Goal: Task Accomplishment & Management: Use online tool/utility

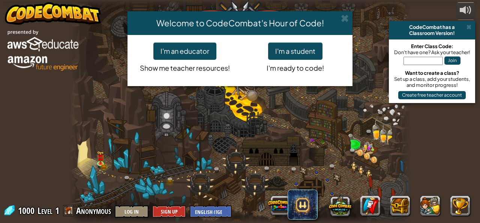
click at [305, 61] on p "I'm ready to code!" at bounding box center [295, 67] width 99 height 14
click at [288, 61] on p "I'm ready to code!" at bounding box center [295, 67] width 99 height 14
click at [300, 49] on button "I'm a student" at bounding box center [295, 50] width 54 height 17
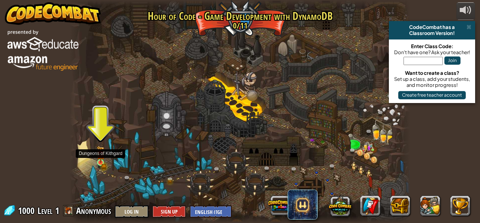
click at [98, 160] on img at bounding box center [101, 154] width 8 height 17
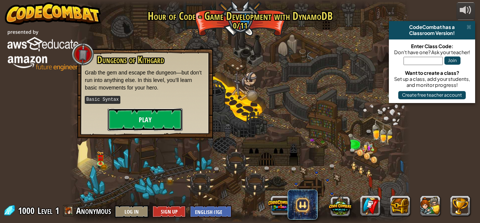
click at [147, 119] on button "Play" at bounding box center [145, 119] width 75 height 23
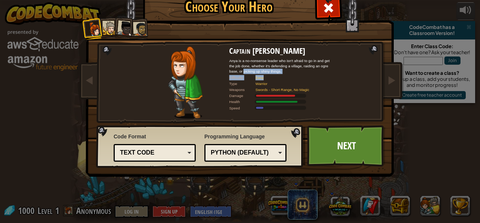
drag, startPoint x: 288, startPoint y: 79, endPoint x: 240, endPoint y: 74, distance: 47.5
click at [240, 74] on div "Captain [PERSON_NAME] Anya is a no-nonsense leader who isn't afraid to go in an…" at bounding box center [281, 82] width 105 height 72
click at [253, 111] on div "Captain [PERSON_NAME] Anya is a no-nonsense leader who isn't afraid to go in an…" at bounding box center [281, 82] width 105 height 72
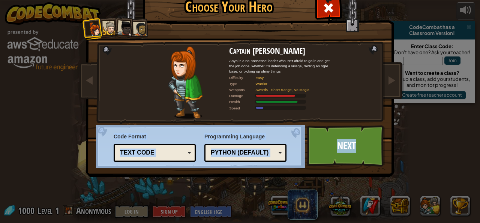
drag, startPoint x: 359, startPoint y: 146, endPoint x: 245, endPoint y: 115, distance: 118.4
click at [164, 153] on div "Text code" at bounding box center [152, 152] width 65 height 9
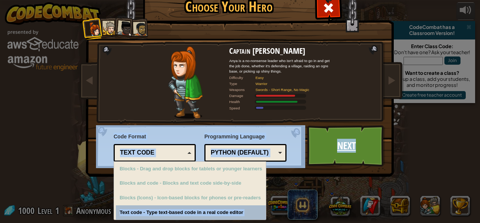
click at [350, 141] on link "Next" at bounding box center [346, 145] width 78 height 41
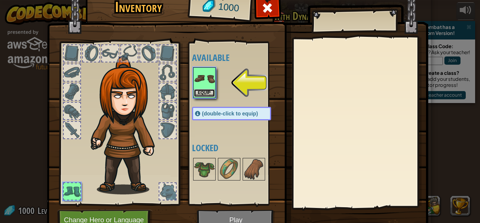
click at [195, 94] on button "Equip" at bounding box center [204, 93] width 21 height 8
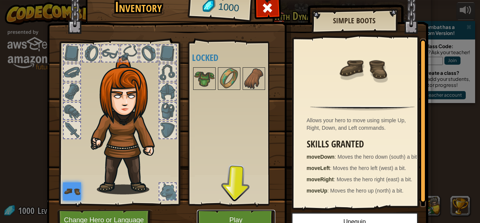
click at [236, 213] on button "Play" at bounding box center [236, 219] width 78 height 21
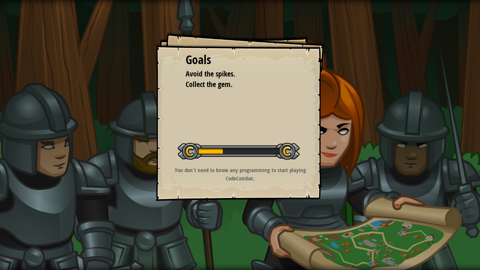
drag, startPoint x: 260, startPoint y: 179, endPoint x: 231, endPoint y: 176, distance: 28.7
click at [231, 176] on p "You don't need to know any programming to start playing CodeCombat." at bounding box center [240, 174] width 151 height 16
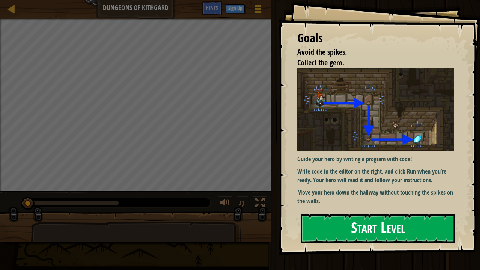
click at [366, 222] on button "Start Level" at bounding box center [378, 229] width 155 height 30
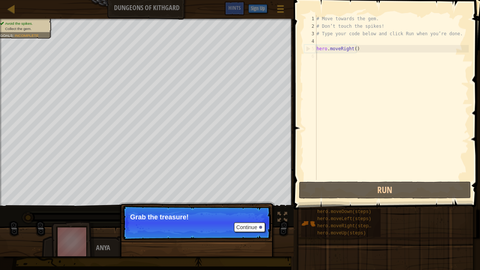
click at [243, 221] on p "Continue Grab the treasure!" at bounding box center [196, 223] width 149 height 35
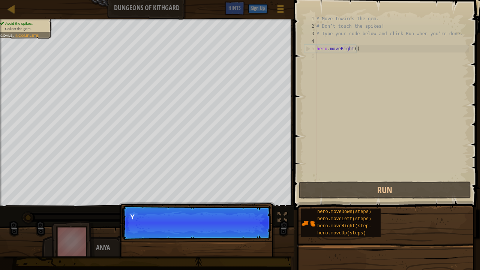
scroll to position [3, 0]
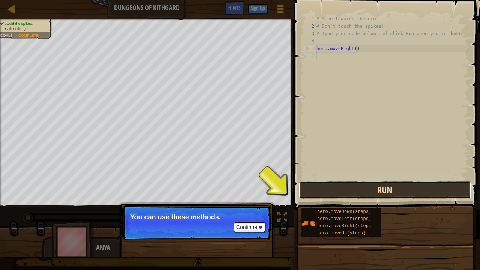
click at [337, 187] on button "Run" at bounding box center [385, 190] width 172 height 17
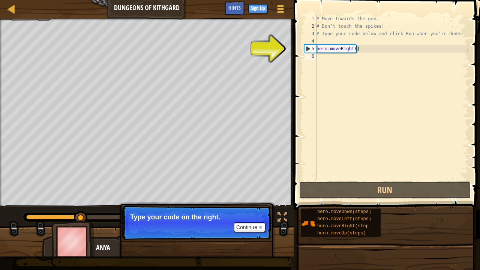
drag, startPoint x: 337, startPoint y: 187, endPoint x: 334, endPoint y: 166, distance: 20.5
click at [334, 167] on div "1 2 3 4 5 6 # Move towards the gem. # Don’t touch the spikes! # Type your code …" at bounding box center [386, 120] width 189 height 232
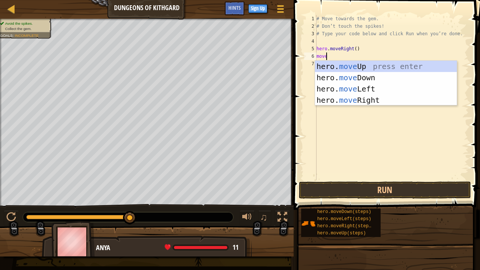
type textarea "move"
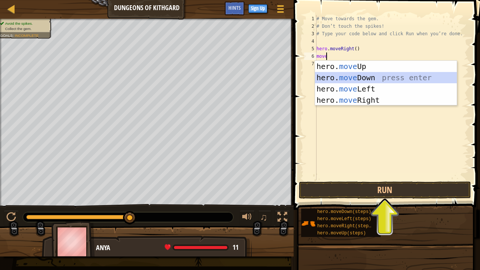
click at [354, 82] on div "hero. move Up press enter hero. move Down press enter hero. move Left press ent…" at bounding box center [386, 95] width 142 height 68
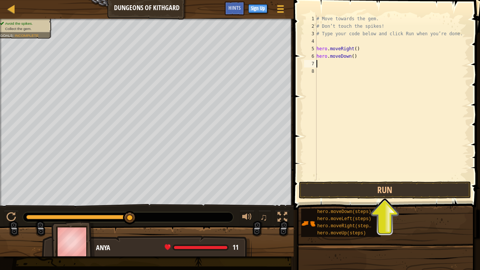
scroll to position [3, 0]
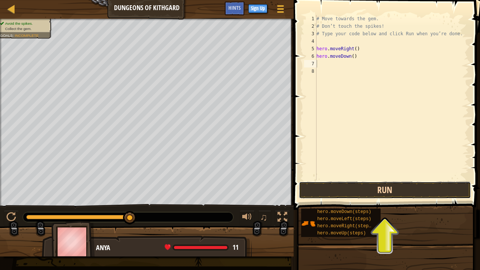
click at [387, 195] on button "Run" at bounding box center [385, 190] width 172 height 17
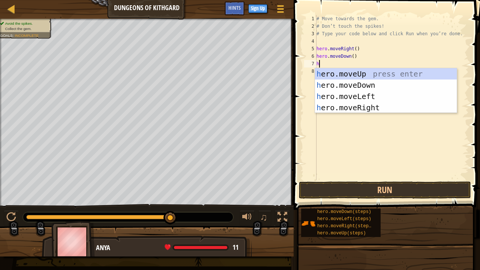
type textarea "he"
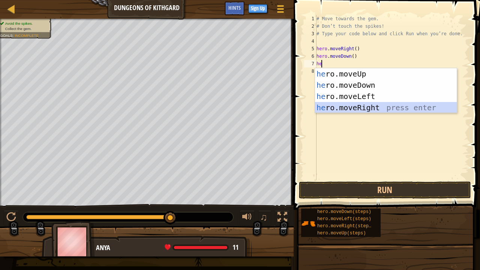
click at [398, 108] on div "he ro.moveUp press enter he ro.moveDown press enter he ro.moveLeft press enter …" at bounding box center [386, 102] width 142 height 68
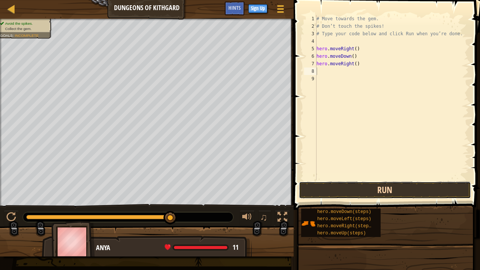
click at [391, 194] on button "Run" at bounding box center [385, 190] width 172 height 17
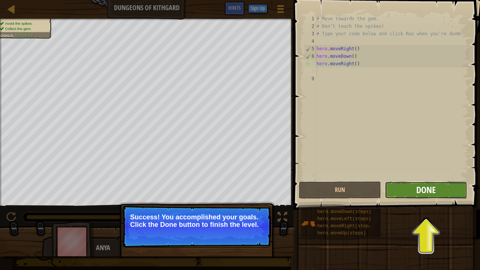
click at [417, 193] on button "Done" at bounding box center [426, 190] width 82 height 17
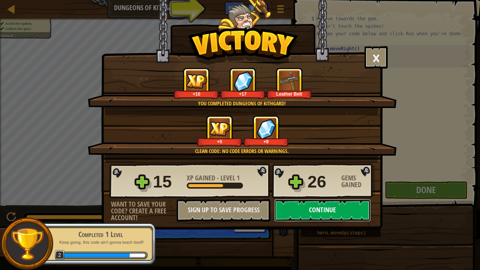
click at [328, 213] on button "Continue" at bounding box center [322, 210] width 97 height 23
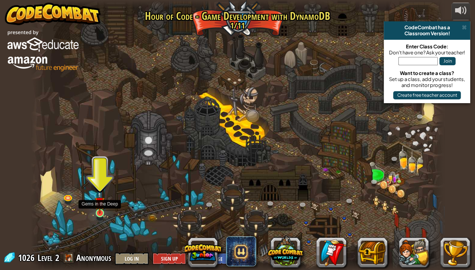
click at [99, 212] on img at bounding box center [100, 202] width 10 height 23
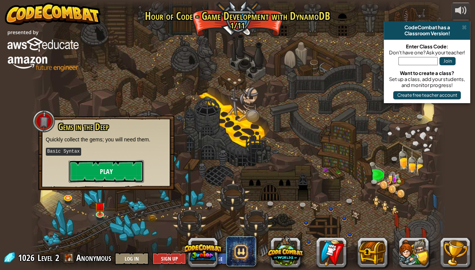
click at [97, 173] on button "Play" at bounding box center [106, 171] width 75 height 23
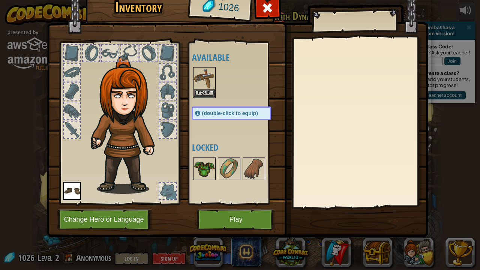
click at [207, 164] on img at bounding box center [204, 168] width 21 height 21
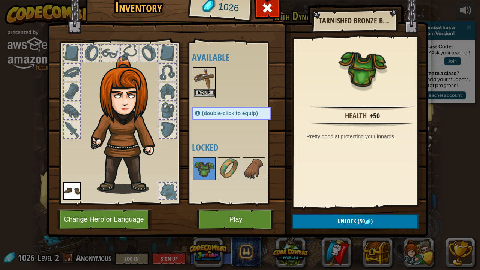
click at [206, 86] on img at bounding box center [204, 78] width 21 height 21
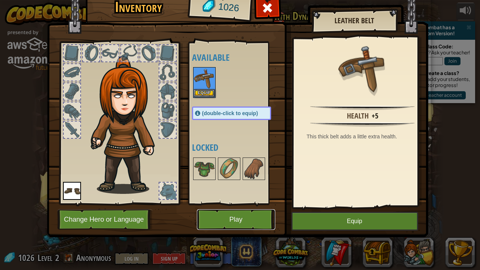
click at [254, 215] on button "Play" at bounding box center [236, 219] width 78 height 21
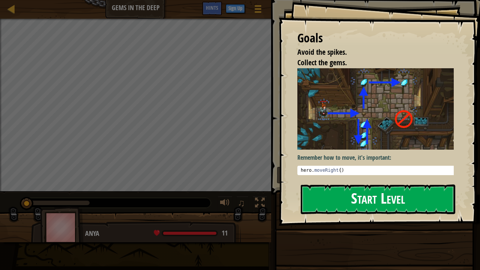
click at [334, 208] on button "Start Level" at bounding box center [378, 200] width 155 height 30
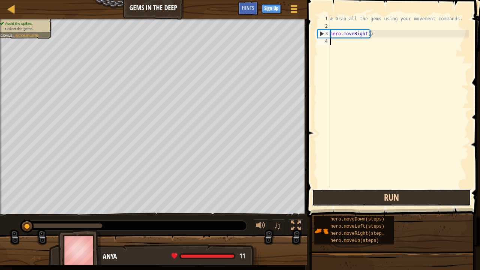
click at [369, 197] on button "Run" at bounding box center [391, 197] width 159 height 17
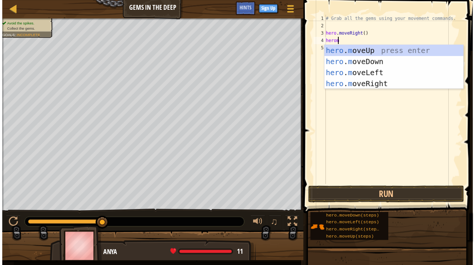
scroll to position [3, 0]
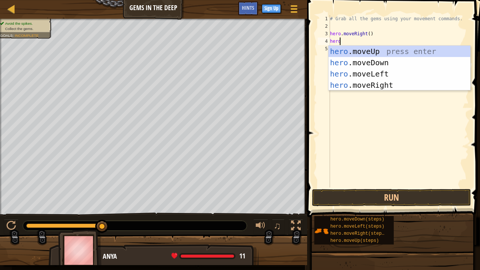
type textarea "hero."
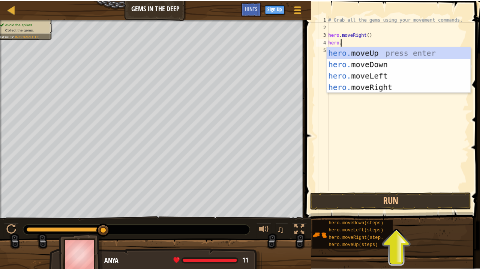
scroll to position [3, 1]
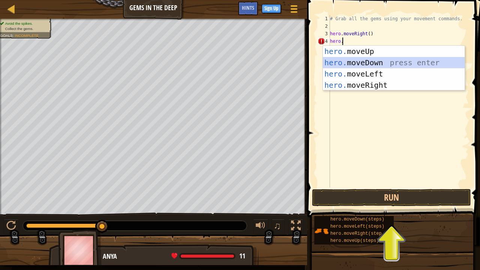
click at [374, 62] on div "hero. moveUp press enter hero. moveDown press enter hero. moveLeft press enter …" at bounding box center [394, 80] width 142 height 68
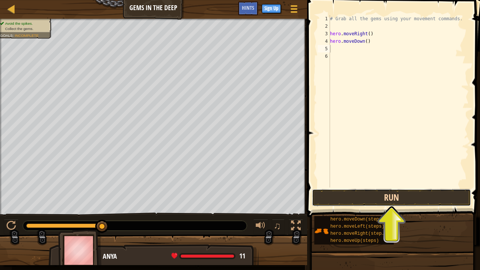
click at [372, 199] on button "Run" at bounding box center [391, 197] width 159 height 17
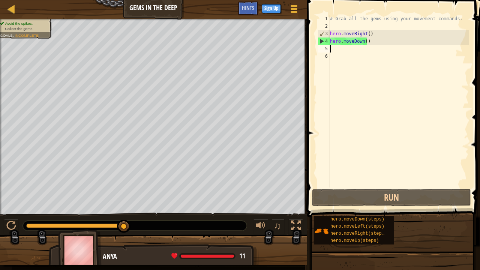
type textarea "m"
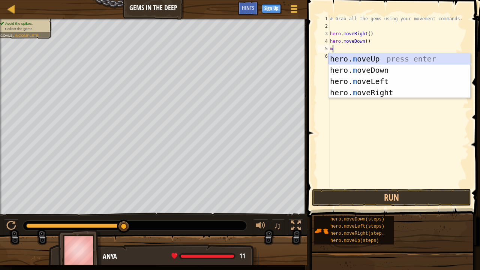
click at [408, 58] on div "hero. m oveUp press enter hero. m oveDown press enter hero. m oveLeft press ent…" at bounding box center [400, 87] width 142 height 68
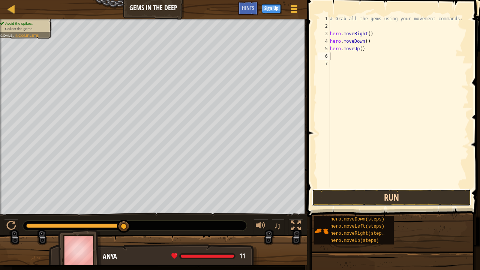
click at [340, 197] on button "Run" at bounding box center [391, 197] width 159 height 17
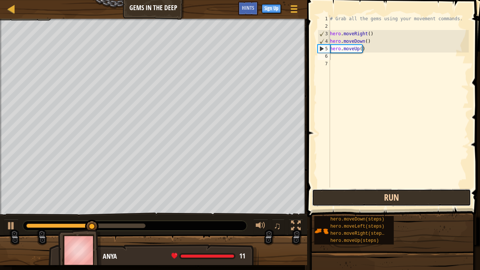
click at [340, 197] on button "Run" at bounding box center [391, 197] width 159 height 17
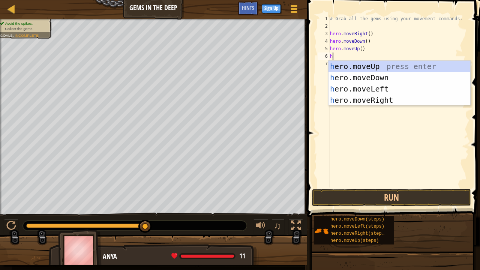
type textarea "he"
click at [375, 62] on div "he ro.moveUp press enter he ro.moveDown press enter he ro.moveLeft press enter …" at bounding box center [400, 95] width 142 height 68
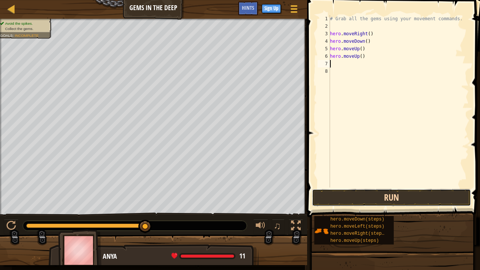
click at [380, 203] on button "Run" at bounding box center [391, 197] width 159 height 17
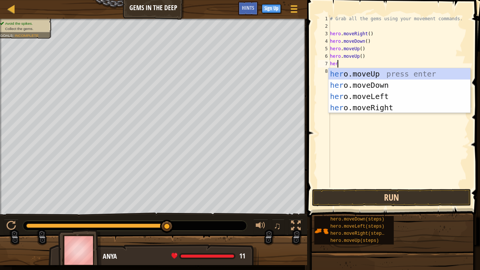
type textarea "hero"
click at [377, 106] on div "hero .moveUp press enter hero .moveDown press enter hero .moveLeft press enter …" at bounding box center [400, 102] width 142 height 68
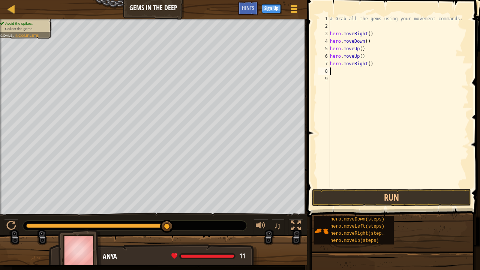
scroll to position [3, 0]
click at [399, 199] on button "Run" at bounding box center [391, 197] width 159 height 17
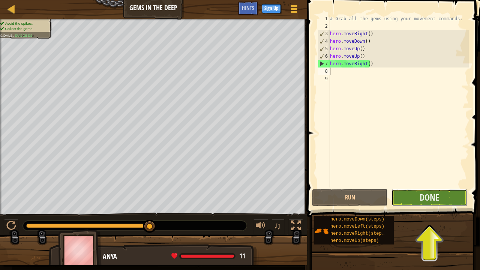
click at [446, 190] on button "Done" at bounding box center [430, 197] width 76 height 17
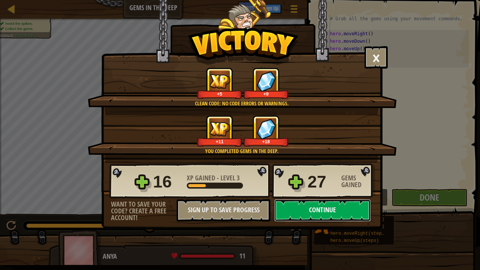
click at [315, 210] on button "Continue" at bounding box center [322, 210] width 97 height 23
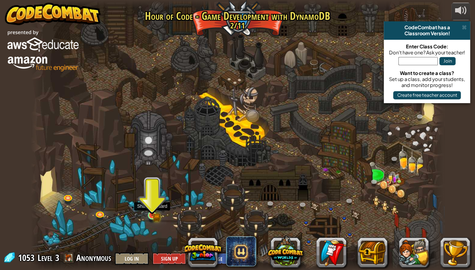
click at [155, 206] on img at bounding box center [152, 205] width 10 height 23
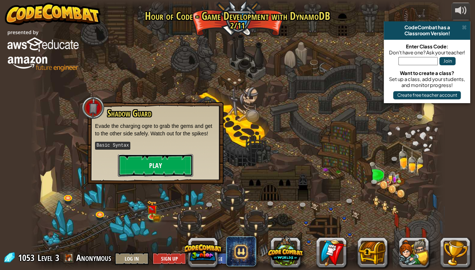
click at [164, 167] on button "Play" at bounding box center [155, 165] width 75 height 23
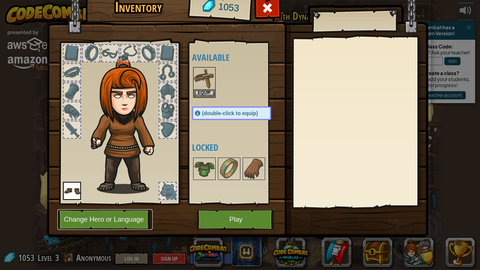
click at [112, 217] on button "Change Hero or Language" at bounding box center [104, 219] width 95 height 21
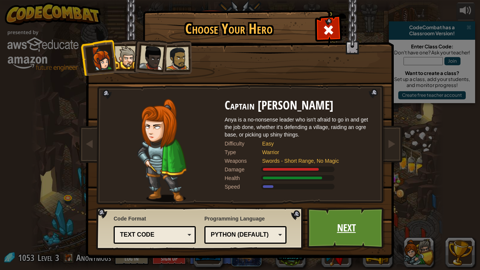
click at [326, 222] on link "Next" at bounding box center [346, 228] width 78 height 41
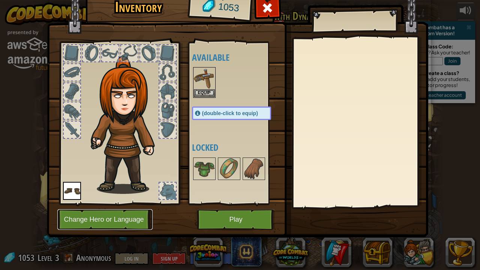
click at [135, 221] on button "Change Hero or Language" at bounding box center [104, 219] width 95 height 21
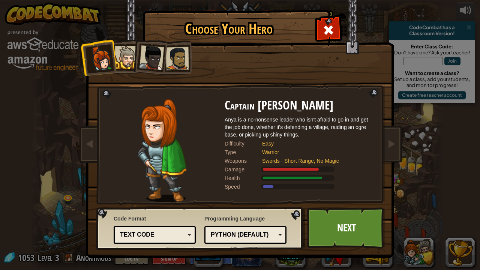
drag, startPoint x: 165, startPoint y: 159, endPoint x: 171, endPoint y: 156, distance: 6.9
click at [171, 156] on img at bounding box center [161, 150] width 49 height 103
click at [130, 55] on div at bounding box center [126, 57] width 23 height 23
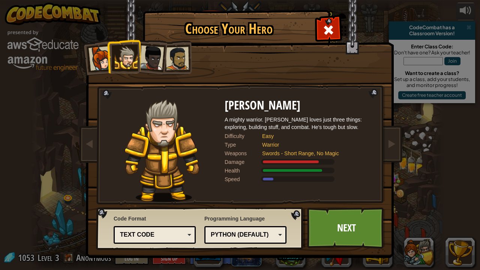
click at [147, 59] on div at bounding box center [151, 57] width 25 height 25
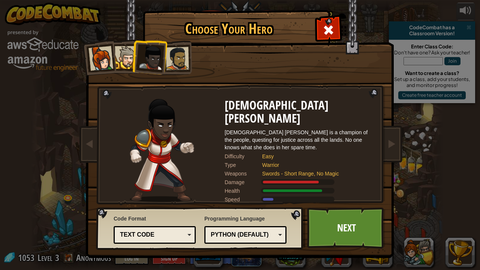
click at [170, 56] on div at bounding box center [177, 58] width 23 height 23
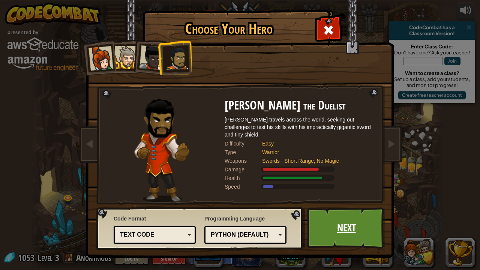
click at [339, 222] on link "Next" at bounding box center [346, 228] width 78 height 41
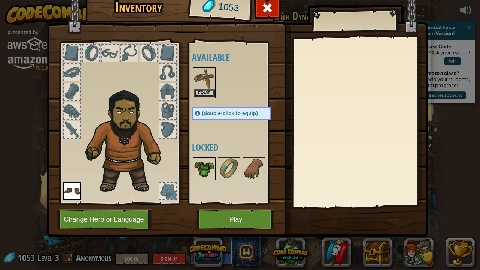
click at [204, 164] on img at bounding box center [204, 168] width 21 height 21
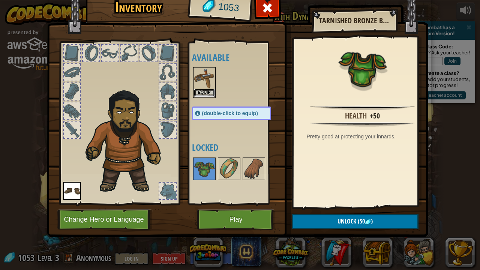
click at [201, 89] on button "Equip" at bounding box center [204, 93] width 21 height 8
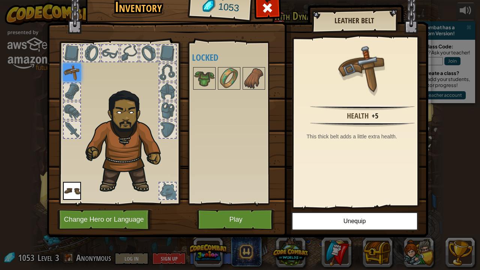
click at [160, 95] on div at bounding box center [168, 91] width 17 height 17
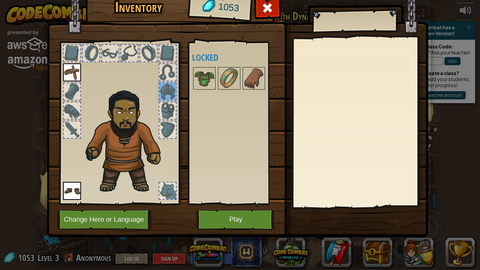
click at [171, 92] on div at bounding box center [168, 91] width 17 height 17
click at [163, 129] on div at bounding box center [168, 130] width 17 height 17
click at [165, 92] on div at bounding box center [168, 91] width 17 height 17
click at [207, 75] on img at bounding box center [204, 78] width 21 height 21
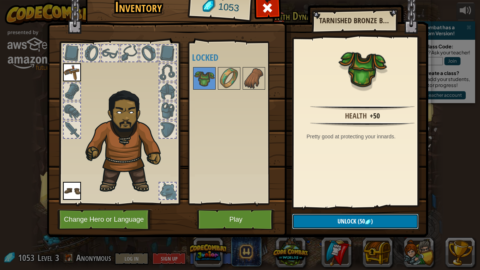
click at [367, 218] on button "Unlock (50 )" at bounding box center [355, 221] width 127 height 15
click at [335, 215] on button "Confirm" at bounding box center [355, 221] width 127 height 15
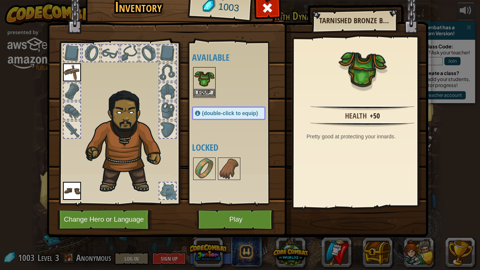
click at [209, 86] on img at bounding box center [204, 78] width 21 height 21
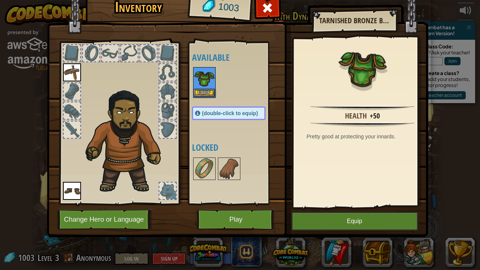
click at [209, 86] on img at bounding box center [204, 78] width 21 height 21
click at [324, 215] on button "Equip" at bounding box center [355, 221] width 127 height 19
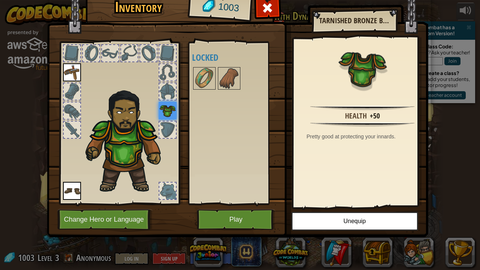
click at [162, 88] on div at bounding box center [168, 91] width 17 height 17
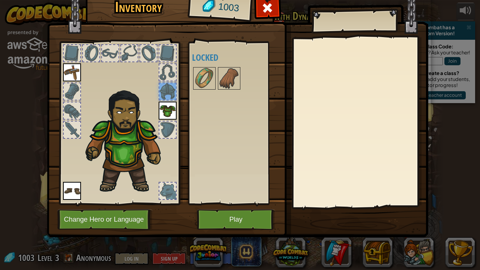
click at [161, 95] on div at bounding box center [168, 91] width 17 height 17
click at [169, 91] on div at bounding box center [168, 91] width 17 height 17
click at [72, 71] on img at bounding box center [72, 72] width 18 height 18
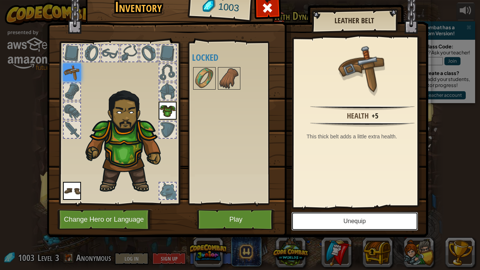
click at [368, 217] on button "Unequip" at bounding box center [355, 221] width 127 height 19
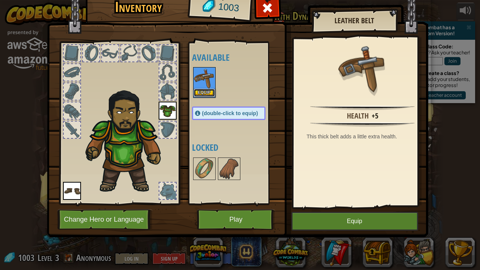
click at [202, 90] on button "Equip" at bounding box center [204, 93] width 21 height 8
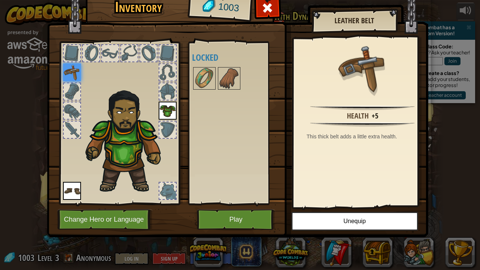
click at [72, 125] on div at bounding box center [72, 130] width 17 height 17
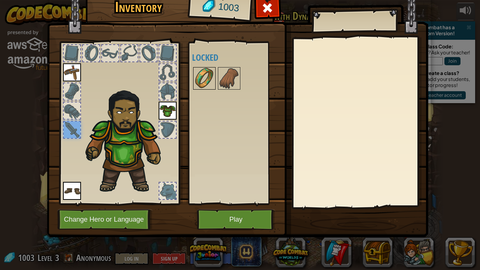
click at [198, 77] on img at bounding box center [204, 78] width 21 height 21
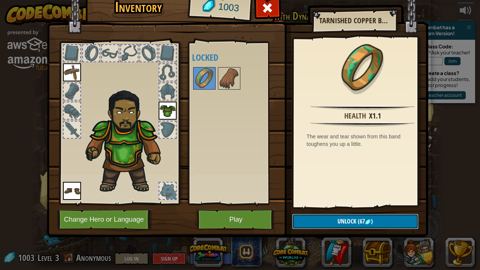
click at [345, 222] on span "Unlock" at bounding box center [347, 221] width 19 height 8
click at [318, 219] on button "Confirm" at bounding box center [355, 221] width 127 height 15
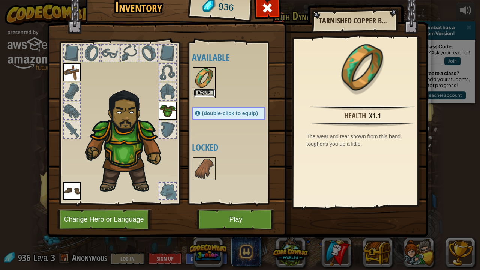
click at [203, 90] on button "Equip" at bounding box center [204, 93] width 21 height 8
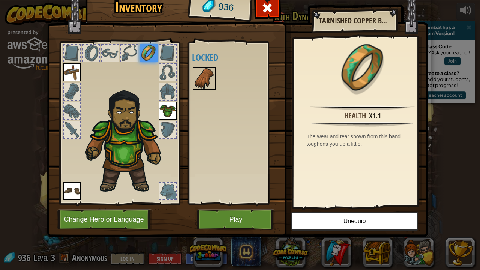
click at [203, 82] on img at bounding box center [204, 78] width 21 height 21
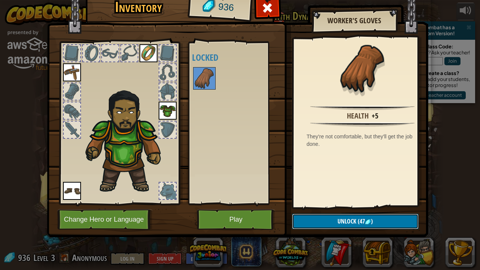
click at [327, 222] on button "Unlock (47 )" at bounding box center [355, 221] width 127 height 15
click at [318, 219] on button "Confirm" at bounding box center [355, 221] width 127 height 15
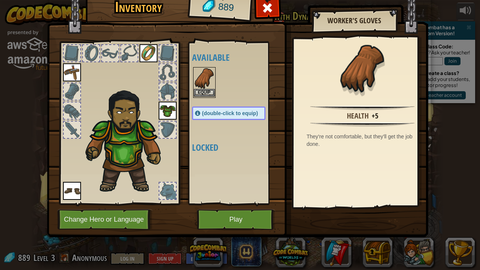
click at [202, 97] on div "Equip" at bounding box center [204, 82] width 23 height 31
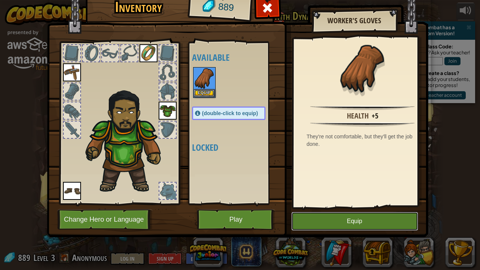
click at [375, 216] on button "Equip" at bounding box center [355, 221] width 127 height 19
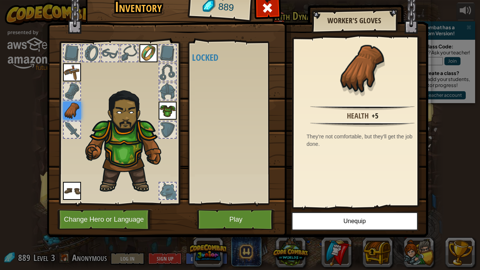
drag, startPoint x: 124, startPoint y: 147, endPoint x: 219, endPoint y: 189, distance: 104.1
click at [219, 189] on div "Inventory 889 Available Equip Equip Equip Equip Equip (double-click to equip) L…" at bounding box center [241, 115] width 382 height 248
click at [232, 221] on button "Play" at bounding box center [236, 219] width 78 height 21
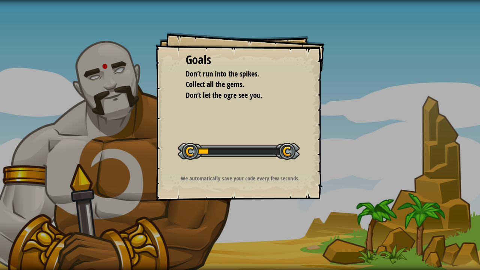
drag, startPoint x: 215, startPoint y: 163, endPoint x: 222, endPoint y: 170, distance: 10.6
click at [222, 170] on div "Goals Don’t run into the spikes. Collect all the gems. Don’t let the ogre see y…" at bounding box center [240, 116] width 169 height 169
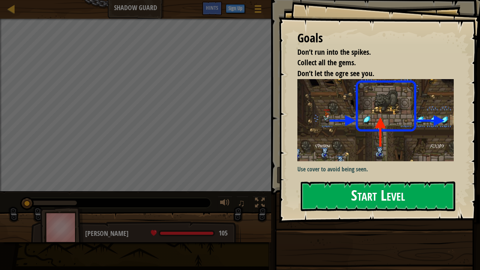
click at [426, 196] on button "Start Level" at bounding box center [378, 197] width 155 height 30
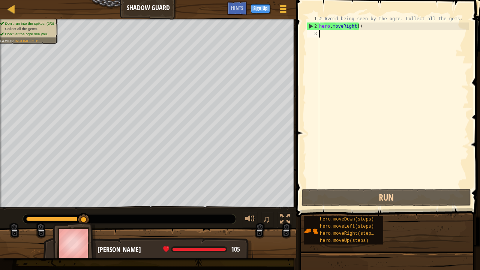
scroll to position [3, 0]
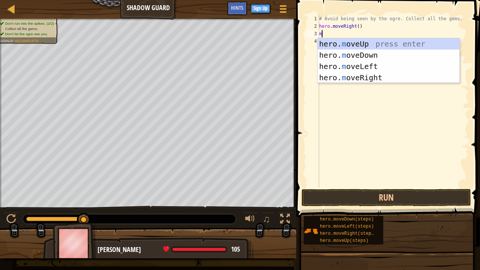
type textarea "mo"
click at [365, 77] on div "hero. mo veUp press enter hero. mo veDown press enter hero. mo veLeft press ent…" at bounding box center [389, 72] width 142 height 68
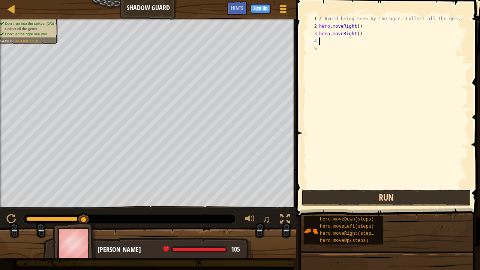
click at [378, 194] on button "Run" at bounding box center [387, 197] width 170 height 17
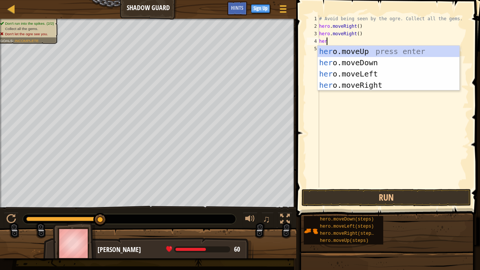
type textarea "hero"
click at [354, 86] on div "hero .moveUp press enter hero .moveDown press enter hero .moveLeft press enter …" at bounding box center [389, 80] width 142 height 68
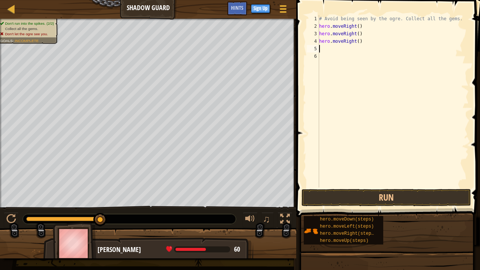
scroll to position [3, 0]
click at [354, 199] on button "Run" at bounding box center [387, 197] width 170 height 17
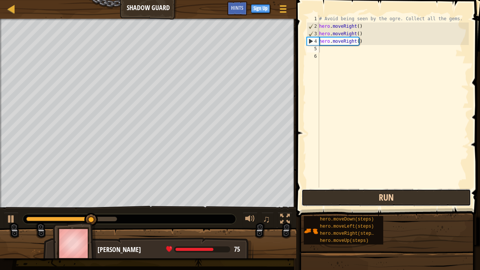
click at [377, 198] on button "Run" at bounding box center [387, 197] width 170 height 17
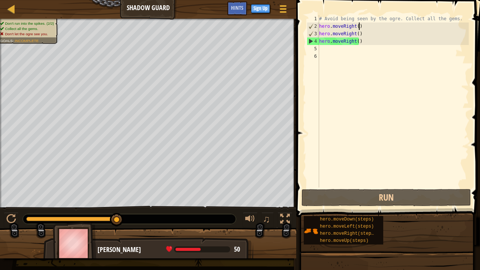
click at [360, 27] on div "# Avoid being seen by the ogre. Collect all the gems. hero . moveRight ( ) hero…" at bounding box center [393, 109] width 151 height 188
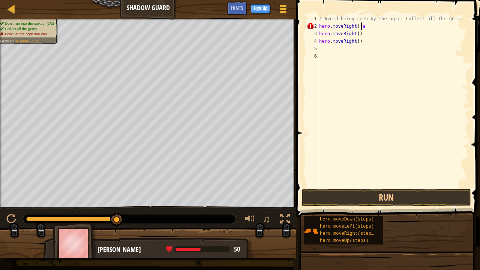
scroll to position [3, 3]
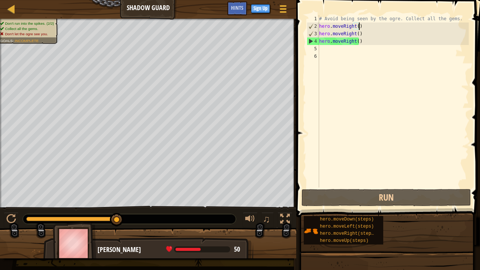
click at [353, 34] on div "# Avoid being seen by the ogre. Collect all the gems. hero . moveRight ( ) hero…" at bounding box center [393, 109] width 151 height 188
click at [354, 34] on div "# Avoid being seen by the ogre. Collect all the gems. hero . moveRight ( ) hero…" at bounding box center [393, 109] width 151 height 188
click at [358, 33] on div "# Avoid being seen by the ogre. Collect all the gems. hero . moveRight ( ) hero…" at bounding box center [393, 109] width 151 height 188
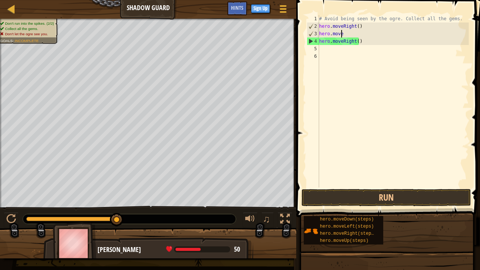
scroll to position [3, 1]
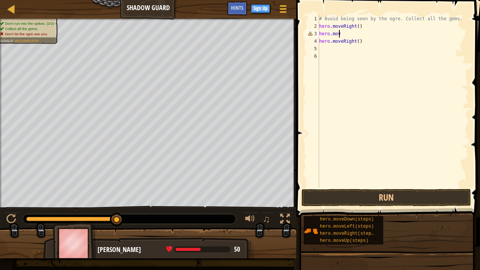
type textarea "hero.move"
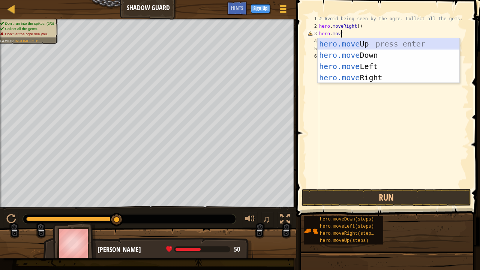
click at [368, 41] on div "hero.move Up press enter hero.move Down press enter hero.move Left press enter …" at bounding box center [389, 72] width 142 height 68
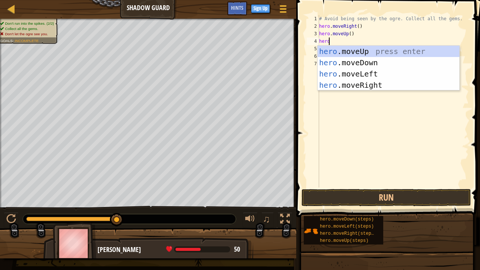
scroll to position [3, 1]
type textarea "heromove"
click at [361, 84] on div "hero . move Up press enter hero . move Down press enter hero . move Left press …" at bounding box center [389, 80] width 142 height 68
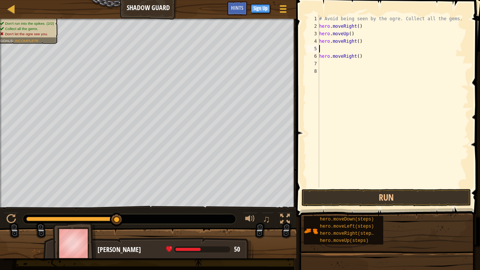
scroll to position [3, 0]
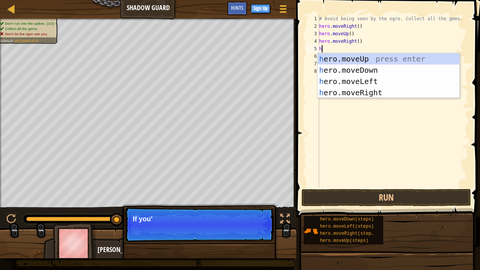
type textarea "he"
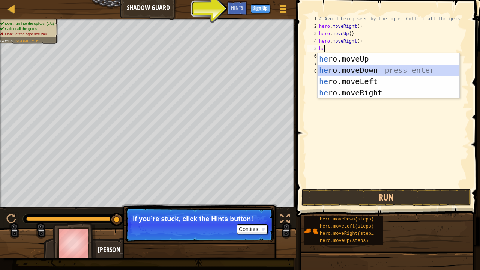
click at [339, 71] on div "he ro.moveUp press enter he ro.moveDown press enter he ro.moveLeft press enter …" at bounding box center [389, 87] width 142 height 68
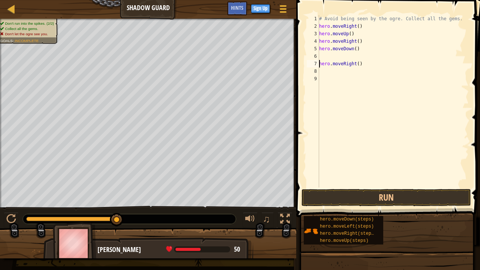
click at [320, 64] on div "# Avoid being seen by the ogre. Collect all the gems. hero . moveRight ( ) hero…" at bounding box center [393, 109] width 151 height 188
click at [360, 64] on div "# Avoid being seen by the ogre. Collect all the gems. hero . moveRight ( ) hero…" at bounding box center [393, 109] width 151 height 188
type textarea "h"
click at [322, 51] on div "# Avoid being seen by the ogre. Collect all the gems. hero . moveRight ( ) hero…" at bounding box center [393, 109] width 151 height 188
type textarea "hero.moveDown()"
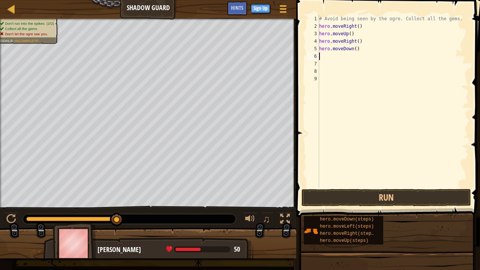
click at [321, 56] on div "# Avoid being seen by the ogre. Collect all the gems. hero . moveRight ( ) hero…" at bounding box center [393, 109] width 151 height 188
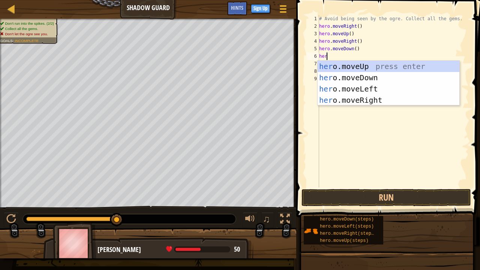
type textarea "hero"
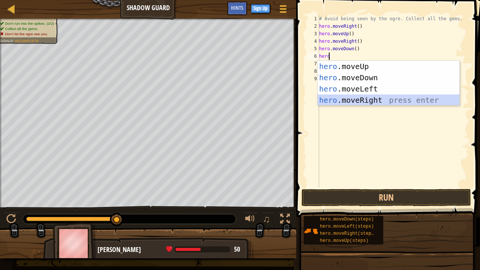
click at [357, 95] on div "hero .moveUp press enter hero .moveDown press enter hero .moveLeft press enter …" at bounding box center [389, 95] width 142 height 68
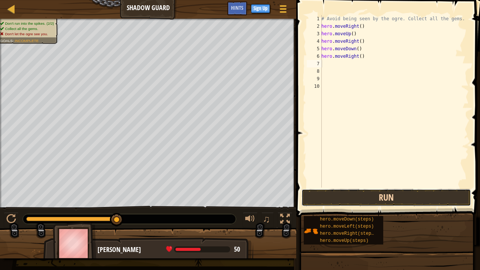
click at [368, 190] on button "Run" at bounding box center [387, 197] width 170 height 17
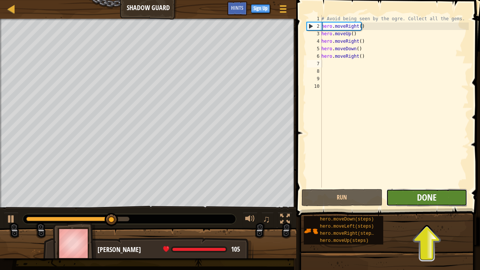
click at [436, 193] on span "Done" at bounding box center [427, 197] width 20 height 12
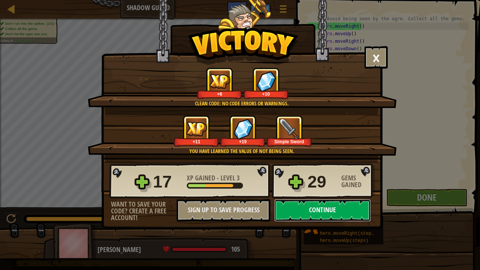
drag, startPoint x: 345, startPoint y: 212, endPoint x: 366, endPoint y: 208, distance: 21.4
click at [366, 208] on button "Continue" at bounding box center [322, 210] width 97 height 23
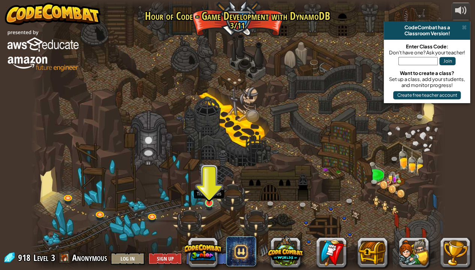
click at [211, 200] on img at bounding box center [209, 192] width 10 height 23
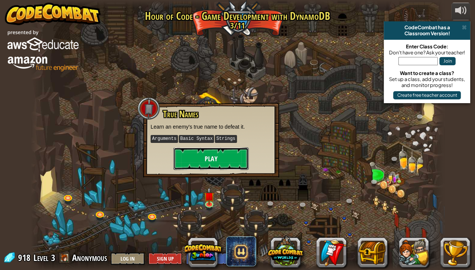
click at [212, 158] on button "Play" at bounding box center [210, 159] width 75 height 23
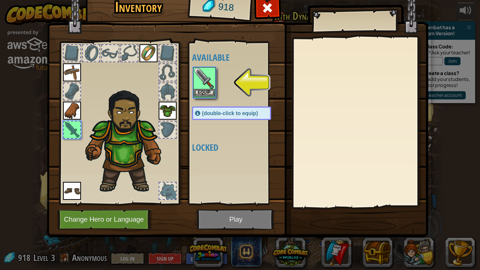
click at [199, 85] on img at bounding box center [204, 78] width 21 height 21
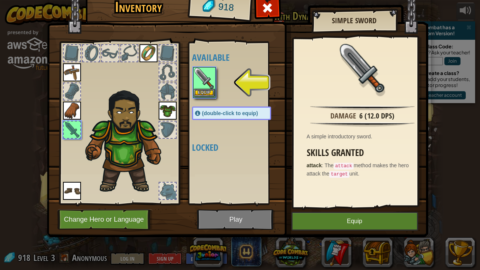
click at [203, 88] on img at bounding box center [204, 78] width 21 height 21
click at [209, 90] on button "Equip" at bounding box center [204, 93] width 21 height 8
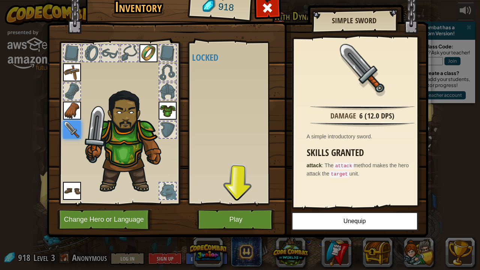
click at [69, 200] on div at bounding box center [119, 121] width 124 height 169
click at [72, 195] on img at bounding box center [72, 191] width 18 height 18
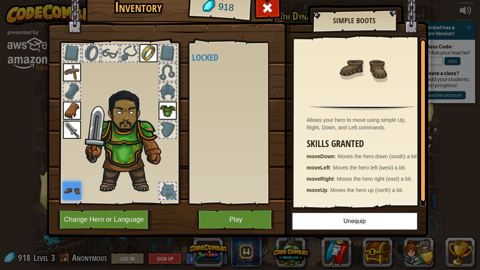
click at [167, 87] on div at bounding box center [168, 91] width 17 height 17
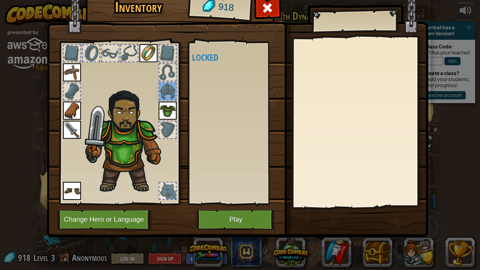
click at [168, 130] on div at bounding box center [168, 130] width 17 height 17
drag, startPoint x: 168, startPoint y: 92, endPoint x: 167, endPoint y: 96, distance: 4.2
click at [167, 96] on div at bounding box center [168, 91] width 17 height 17
click at [227, 211] on button "Play" at bounding box center [236, 219] width 78 height 21
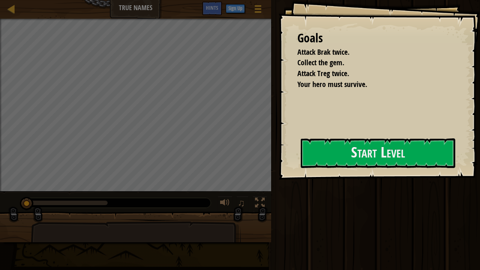
click at [235, 160] on div "Goals Attack Brak twice. Collect the gem. Attack Treg twice. Your hero must sur…" at bounding box center [240, 135] width 480 height 270
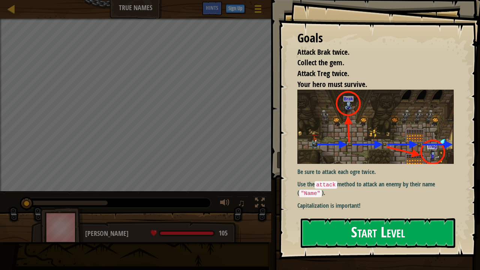
click at [320, 222] on button "Start Level" at bounding box center [378, 233] width 155 height 30
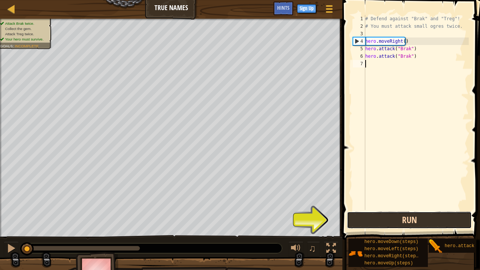
click at [410, 222] on button "Run" at bounding box center [409, 220] width 125 height 17
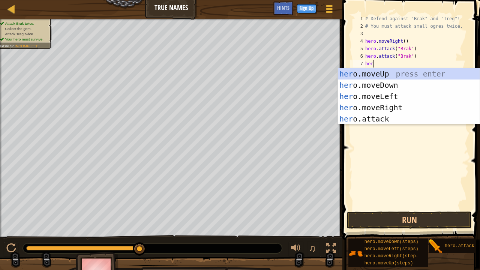
scroll to position [3, 0]
type textarea "hero"
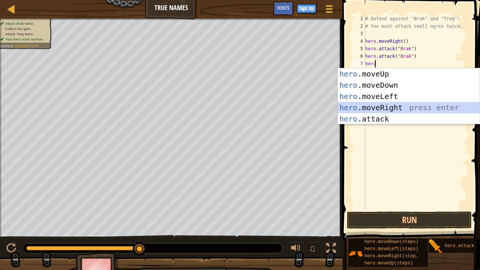
click at [389, 105] on div "hero .moveUp press enter hero .moveDown press enter hero .moveLeft press enter …" at bounding box center [409, 107] width 142 height 79
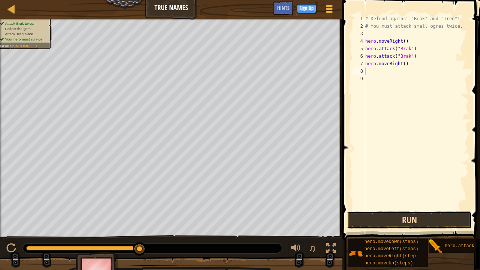
click at [402, 222] on button "Run" at bounding box center [409, 220] width 125 height 17
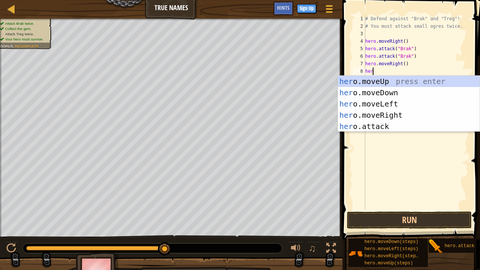
type textarea "hero"
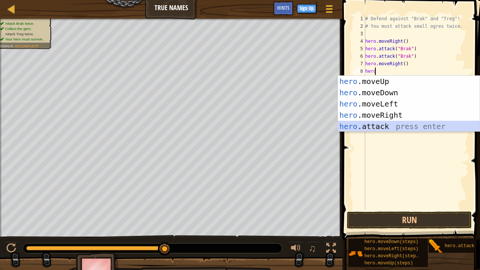
drag, startPoint x: 362, startPoint y: 125, endPoint x: 351, endPoint y: 125, distance: 11.7
click at [351, 125] on div "hero .moveUp press enter hero .moveDown press enter hero .moveLeft press enter …" at bounding box center [409, 115] width 142 height 79
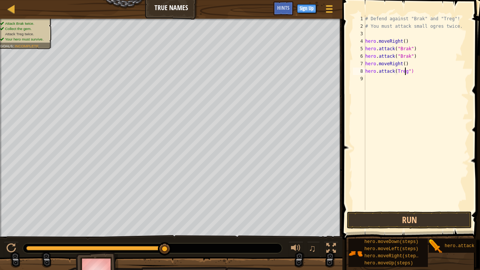
scroll to position [3, 3]
click at [392, 222] on button "Run" at bounding box center [409, 220] width 125 height 17
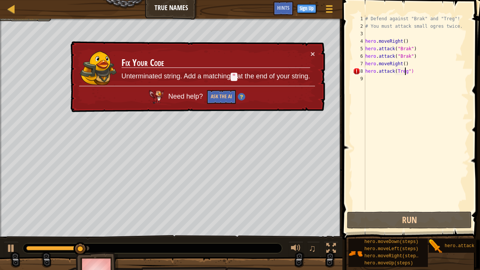
click at [406, 69] on div "# Defend against "Brak" and "Treg"! # You must attack small ogres twice. hero .…" at bounding box center [416, 120] width 105 height 210
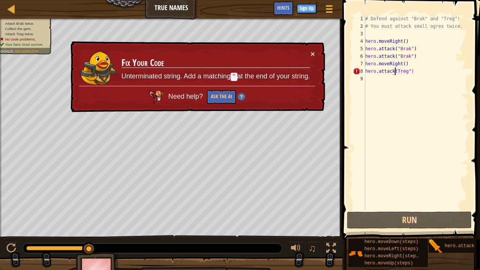
click at [394, 72] on div "# Defend against "Brak" and "Treg"! # You must attack small ogres twice. hero .…" at bounding box center [416, 120] width 105 height 210
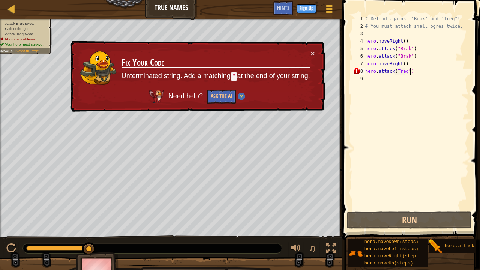
click at [410, 72] on div "# Defend against "Brak" and "Treg"! # You must attack small ogres twice. hero .…" at bounding box center [416, 120] width 105 height 210
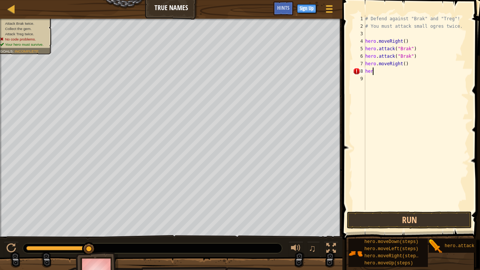
scroll to position [3, 0]
type textarea "h"
type textarea "hero.moveRight()"
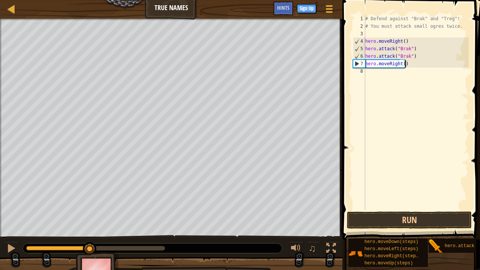
click at [366, 71] on div "# Defend against "Brak" and "Treg"! # You must attack small ogres twice. hero .…" at bounding box center [416, 120] width 105 height 210
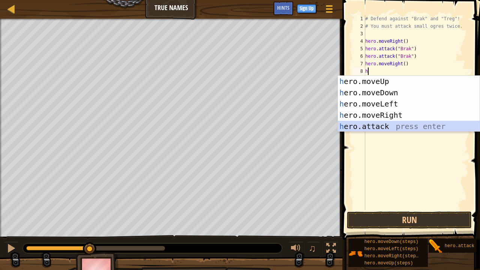
click at [391, 127] on div "h ero.moveUp press enter h ero.moveDown press enter h ero.moveLeft press enter …" at bounding box center [409, 115] width 142 height 79
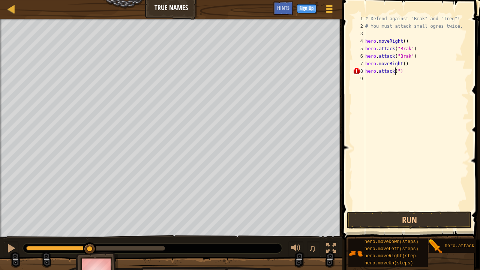
click at [401, 75] on div "# Defend against "Brak" and "Treg"! # You must attack small ogres twice. hero .…" at bounding box center [416, 120] width 105 height 210
type textarea "h"
type textarea "hero.moveRight()"
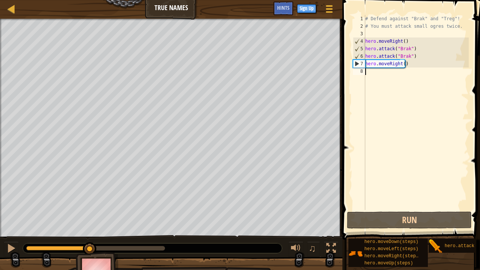
click at [366, 74] on div "# Defend against "Brak" and "Treg"! # You must attack small ogres twice. hero .…" at bounding box center [416, 120] width 105 height 210
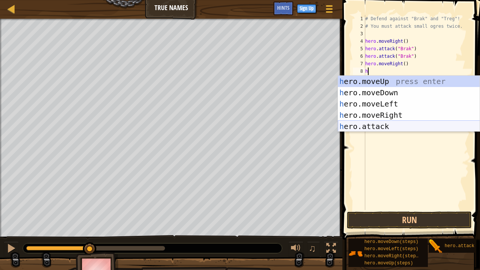
click at [410, 128] on div "h ero.moveUp press enter h ero.moveDown press enter h ero.moveLeft press enter …" at bounding box center [409, 115] width 142 height 79
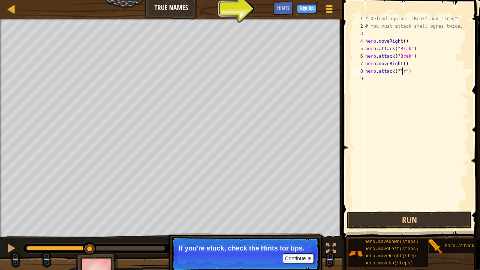
scroll to position [3, 3]
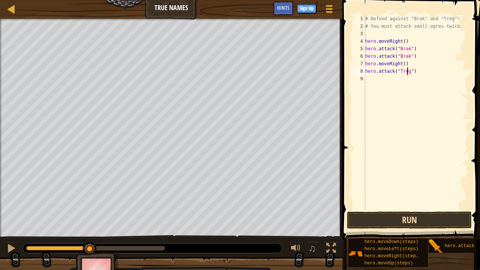
type textarea "hero.attack("Treg")"
click at [440, 222] on button "Run" at bounding box center [409, 220] width 125 height 17
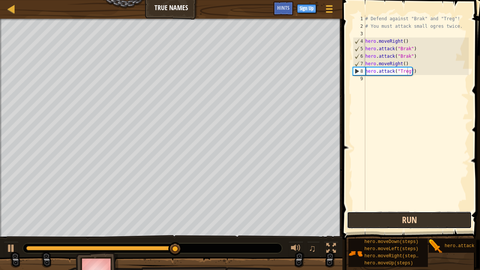
click at [444, 219] on button "Run" at bounding box center [409, 220] width 125 height 17
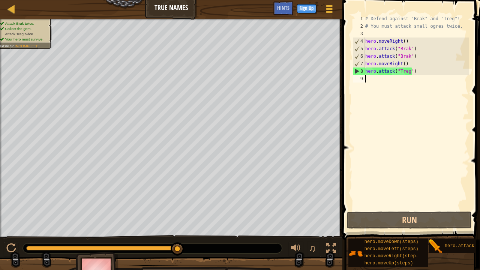
click at [368, 80] on div "# Defend against "Brak" and "Treg"! # You must attack small ogres twice. hero .…" at bounding box center [416, 120] width 105 height 210
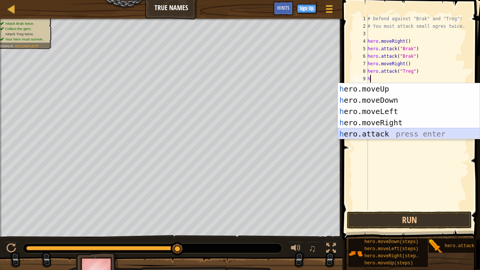
click at [409, 129] on div "h ero.moveUp press enter h ero.moveDown press enter h ero.moveLeft press enter …" at bounding box center [409, 122] width 142 height 79
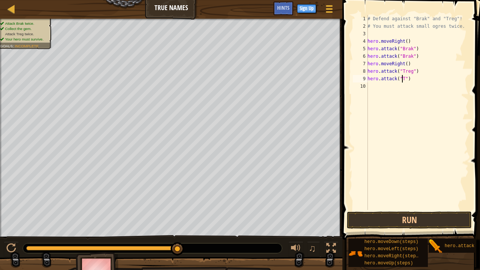
scroll to position [3, 3]
type textarea "hero.attack("Treg")"
click at [389, 220] on button "Run" at bounding box center [409, 220] width 125 height 17
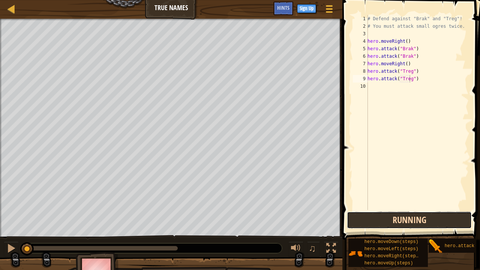
click at [386, 222] on button "Running" at bounding box center [409, 220] width 125 height 17
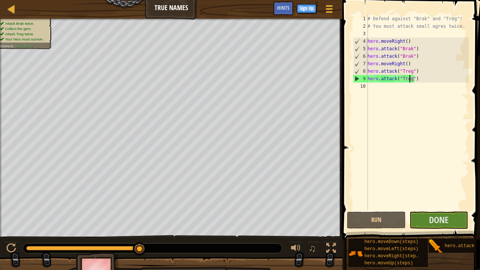
click at [370, 85] on div "# Defend against "Brak" and "Treg"! # You must attack small ogres twice. hero .…" at bounding box center [417, 120] width 103 height 210
type textarea "h"
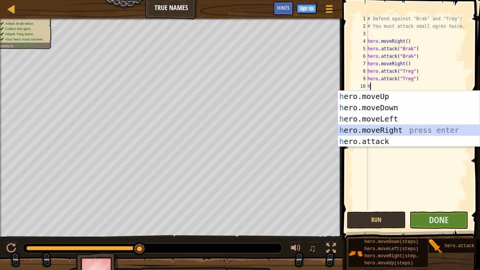
click at [355, 130] on div "h ero.moveUp press enter h ero.moveDown press enter h ero.moveLeft press enter …" at bounding box center [409, 130] width 142 height 79
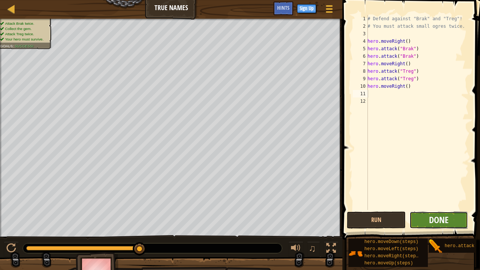
click at [438, 221] on span "Done" at bounding box center [439, 220] width 20 height 12
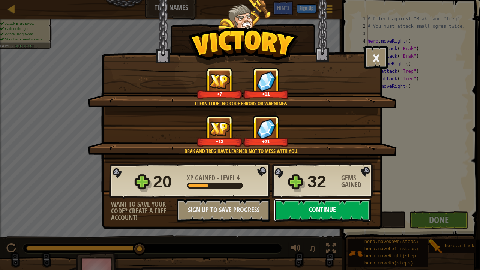
click at [338, 209] on button "Continue" at bounding box center [322, 210] width 97 height 23
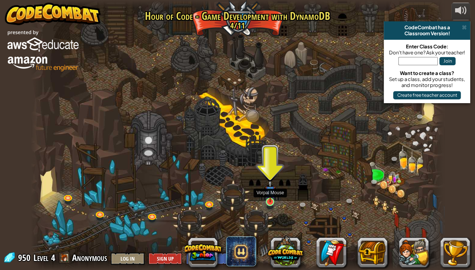
click at [269, 200] on img at bounding box center [270, 190] width 10 height 23
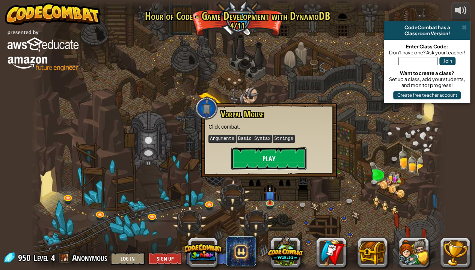
click at [264, 154] on button "Play" at bounding box center [268, 159] width 75 height 23
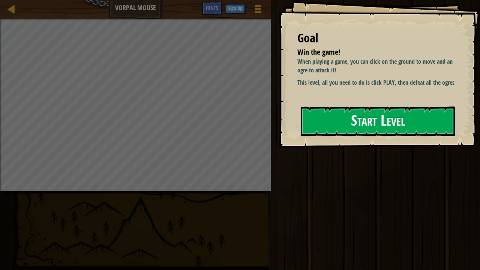
click at [339, 122] on div "Goal Win the game! When playing a game, you can click on the ground to move and…" at bounding box center [240, 135] width 480 height 270
click at [354, 113] on button "Start Level" at bounding box center [378, 122] width 155 height 30
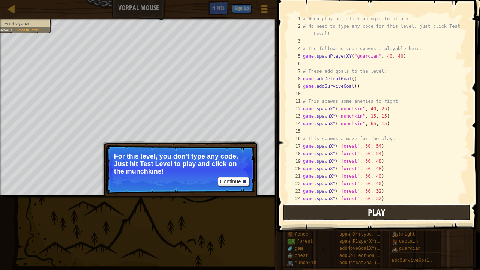
click at [313, 213] on button "Play" at bounding box center [377, 212] width 188 height 17
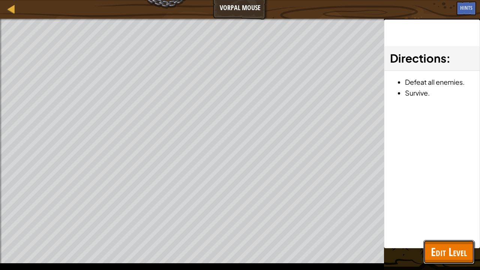
click at [438, 222] on span "Edit Level" at bounding box center [449, 251] width 36 height 15
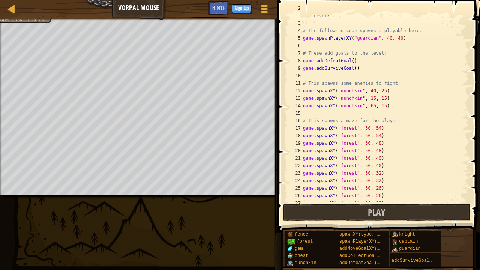
scroll to position [15, 0]
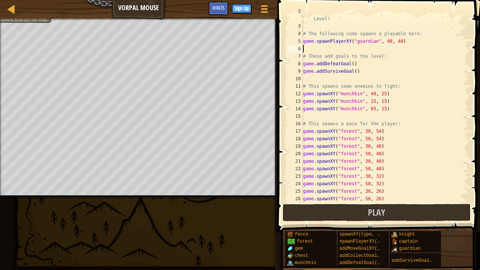
drag, startPoint x: 450, startPoint y: 51, endPoint x: 438, endPoint y: 39, distance: 17.5
click at [438, 39] on div "# No need to type any code for this level, just click Test Level! # The followi…" at bounding box center [383, 113] width 162 height 210
type textarea "game.spawnPlayerXY("guardian", 40, 40)"
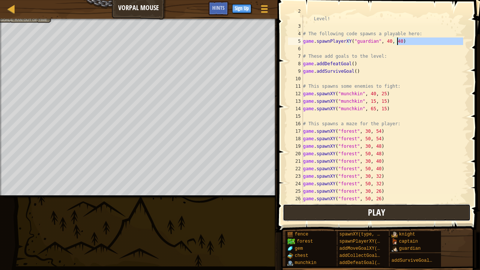
click at [418, 209] on button "Play" at bounding box center [377, 212] width 188 height 17
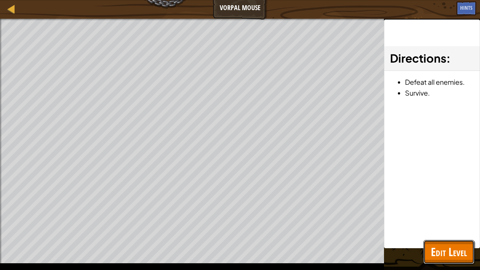
click at [441, 222] on span "Edit Level" at bounding box center [449, 251] width 36 height 15
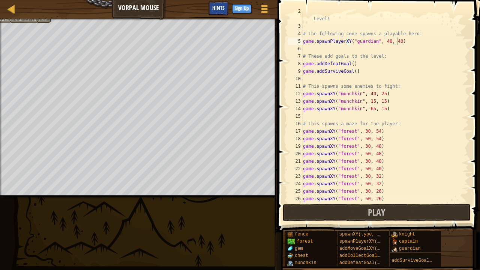
click at [223, 4] on div "Hints" at bounding box center [219, 9] width 20 height 14
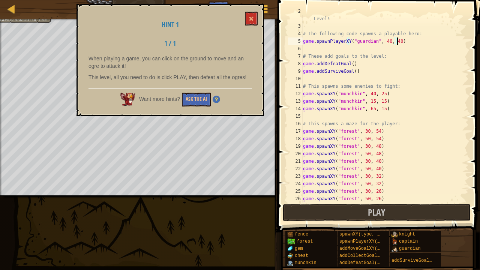
click at [149, 69] on p "When playing a game, you can click on the ground to move and an ogre to attack …" at bounding box center [171, 62] width 164 height 15
click at [254, 19] on span at bounding box center [251, 18] width 5 height 5
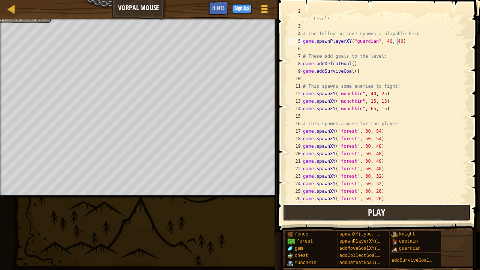
click at [347, 216] on button "Play" at bounding box center [377, 212] width 188 height 17
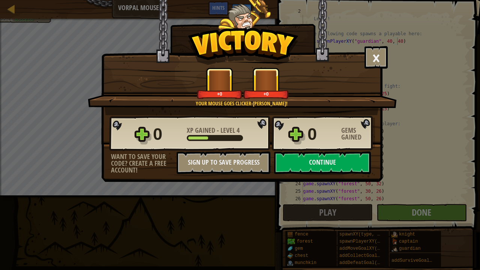
click at [304, 8] on body "Map Vorpal Mouse Game Menu Done Sign Up Hints 1 ההההההההההההההההההההההההההההההה…" at bounding box center [240, 4] width 480 height 8
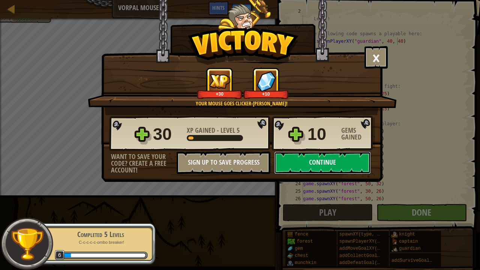
click at [315, 162] on button "Continue" at bounding box center [322, 163] width 97 height 23
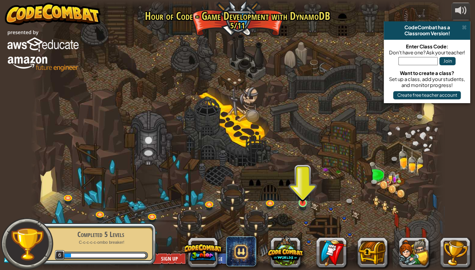
click at [302, 199] on img at bounding box center [302, 191] width 10 height 23
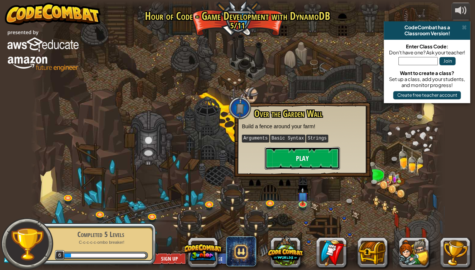
click at [306, 157] on button "Play" at bounding box center [302, 158] width 75 height 23
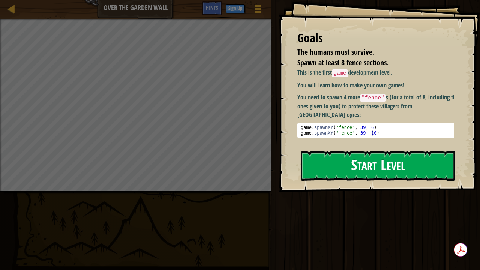
click at [351, 162] on button "Start Level" at bounding box center [378, 166] width 155 height 30
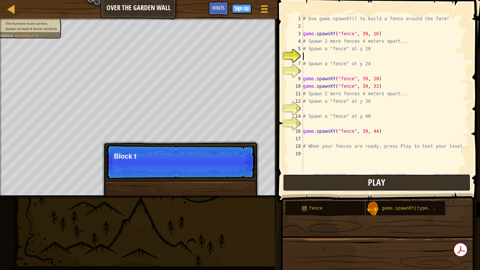
click at [321, 177] on button "Play" at bounding box center [377, 182] width 188 height 17
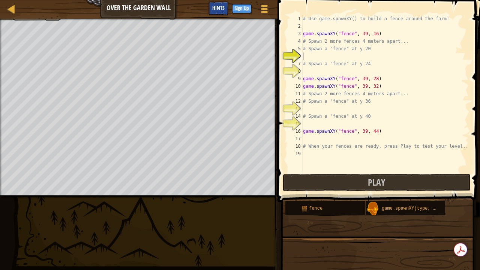
click at [213, 10] on span "Hints" at bounding box center [218, 7] width 12 height 7
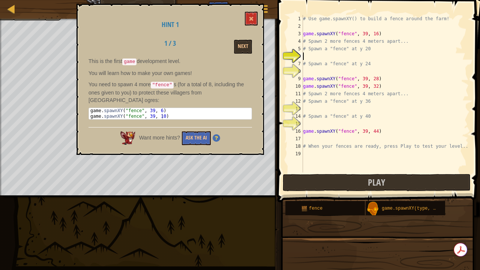
type textarea "s"
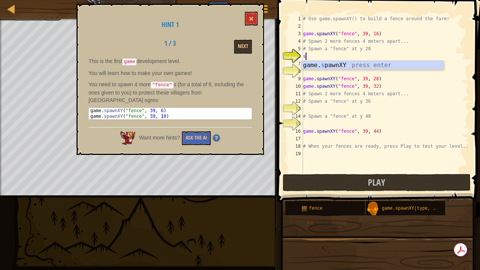
scroll to position [3, 0]
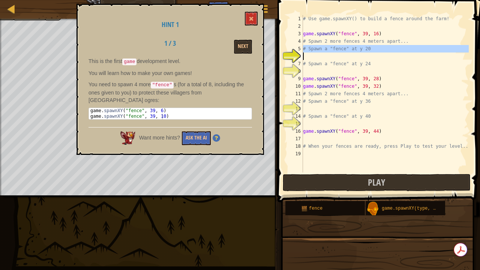
drag, startPoint x: 303, startPoint y: 49, endPoint x: 367, endPoint y: 53, distance: 63.9
click at [367, 53] on div "# Use game.spawnXY() to build a fence around the farm! game . spawnXY ( "fence"…" at bounding box center [385, 101] width 167 height 173
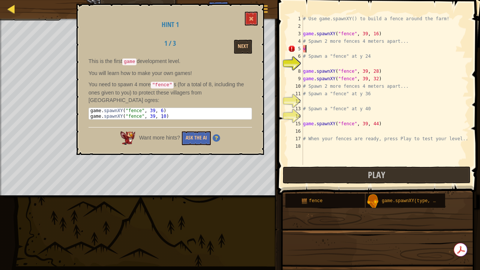
type textarea "v"
click at [12, 9] on div at bounding box center [11, 8] width 9 height 9
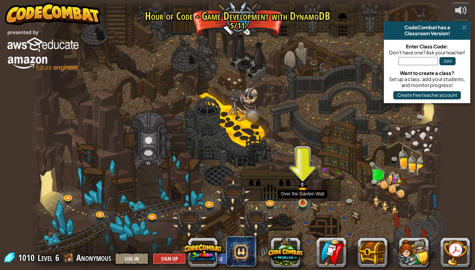
click at [298, 198] on img at bounding box center [302, 191] width 10 height 23
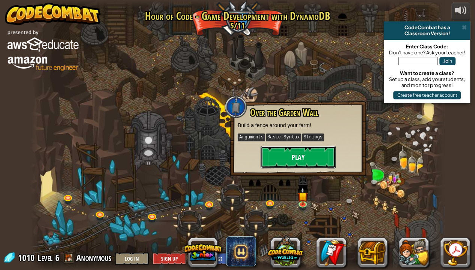
click at [306, 162] on button "Play" at bounding box center [298, 157] width 75 height 23
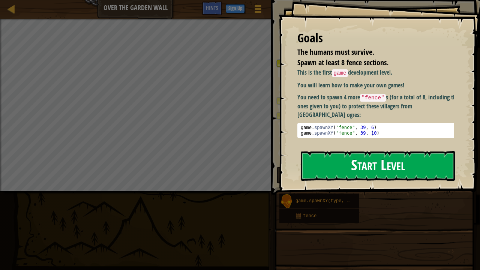
click at [364, 165] on button "Start Level" at bounding box center [378, 166] width 155 height 30
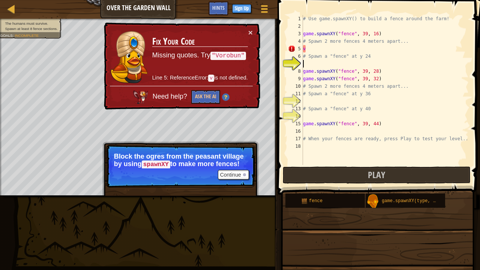
click at [308, 47] on div "# Use game.spawnXY() to build a fence around the farm! game . spawnXY ( "fence"…" at bounding box center [385, 97] width 167 height 165
type textarea "v"
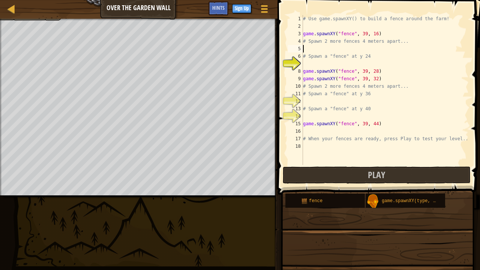
scroll to position [3, 0]
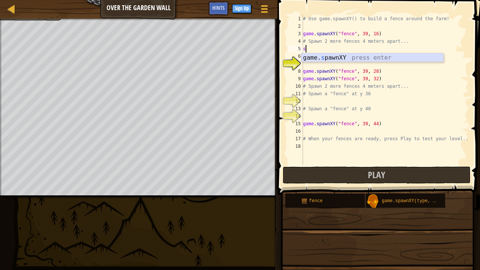
click at [348, 56] on div "game. s pawnXY press enter" at bounding box center [373, 66] width 142 height 27
type textarea "game.spawnXY("fence", 36, 30)"
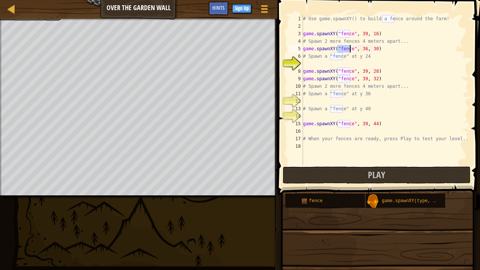
click at [305, 62] on div "# Use game.spawnXY() to build a fence around the farm! game . spawnXY ( "fence"…" at bounding box center [385, 97] width 167 height 165
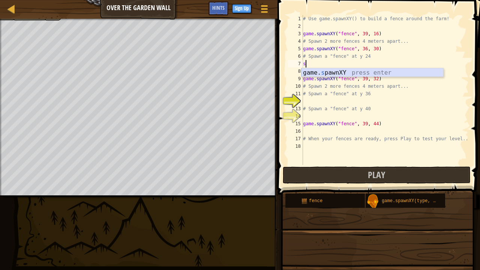
click at [328, 71] on div "game. s pawnXY press enter" at bounding box center [373, 81] width 142 height 27
type textarea "game.spawnXY("fence", 36, 30)"
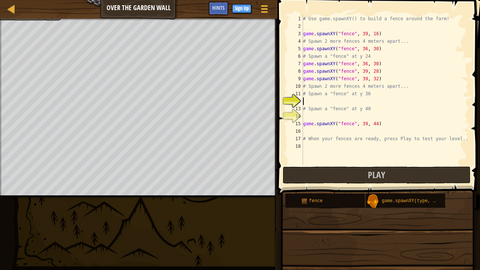
click at [309, 103] on div "# Use game.spawnXY() to build a fence around the farm! game . spawnXY ( "fence"…" at bounding box center [385, 97] width 167 height 165
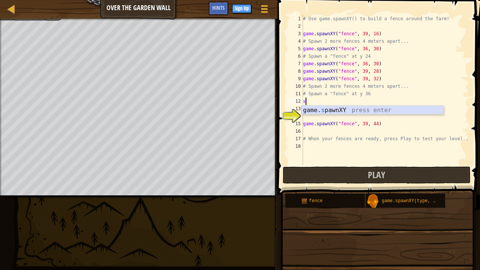
click at [317, 109] on div "game. s pawnXY press enter" at bounding box center [373, 119] width 142 height 27
type textarea "game.spawnXY("fence", 36, 30)"
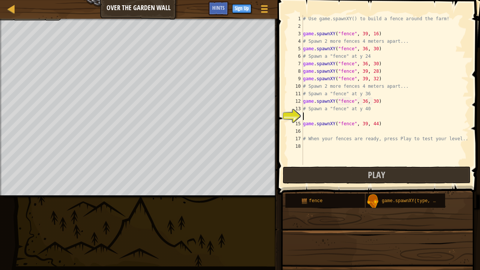
click at [306, 116] on div "# Use game.spawnXY() to build a fence around the farm! game . spawnXY ( "fence"…" at bounding box center [385, 97] width 167 height 165
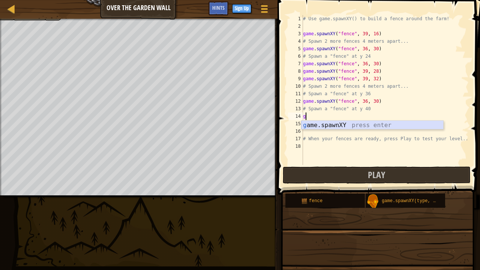
click at [358, 128] on div "g ame.spawnXY press enter" at bounding box center [373, 134] width 142 height 27
type textarea "game.spawnXY("fence", 36, 30)"
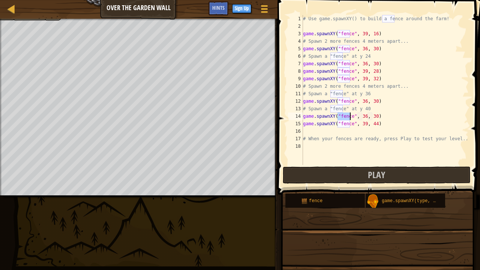
click at [306, 132] on div "# Use game.spawnXY() to build a fence around the farm! game . spawnXY ( "fence"…" at bounding box center [385, 97] width 167 height 165
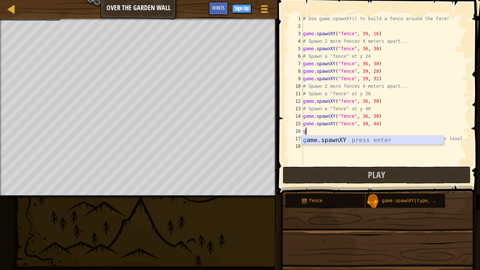
click at [322, 136] on div "g ame.spawnXY press enter" at bounding box center [373, 149] width 142 height 27
type textarea "game.spawnXY("fence", 36, 30)"
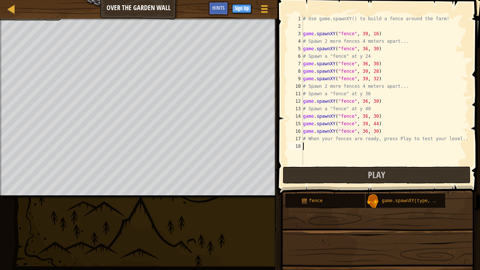
click at [308, 149] on div "# Use game.spawnXY() to build a fence around the farm! game . spawnXY ( "fence"…" at bounding box center [385, 97] width 167 height 165
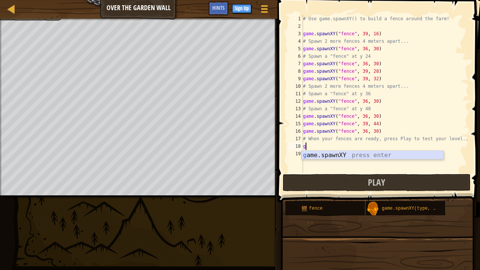
click at [314, 151] on div "g ame.spawnXY press enter" at bounding box center [373, 164] width 142 height 27
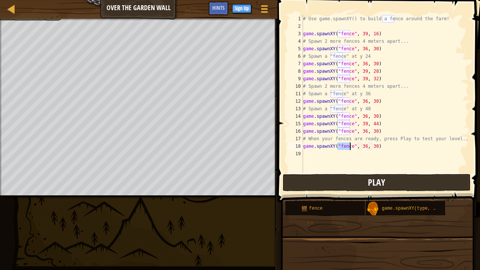
type textarea "game.spawnXY("fence", 36, 30)"
click at [327, 181] on button "Play" at bounding box center [377, 182] width 188 height 17
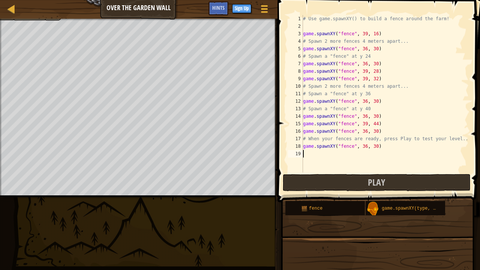
click at [308, 152] on div "# Use game.spawnXY() to build a fence around the farm! game . spawnXY ( "fence"…" at bounding box center [385, 101] width 167 height 173
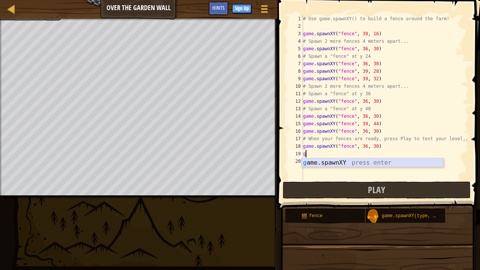
click at [361, 164] on div "g ame.spawnXY press enter" at bounding box center [373, 171] width 142 height 27
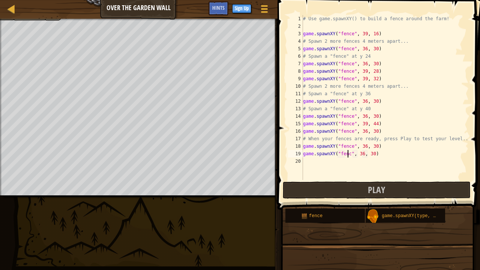
scroll to position [3, 4]
type textarea "game.spawnXY("fence", 36, 30)"
click at [363, 191] on button "Play" at bounding box center [377, 190] width 188 height 17
click at [444, 195] on button "Play" at bounding box center [377, 190] width 188 height 17
click at [332, 189] on button "Play" at bounding box center [377, 190] width 188 height 17
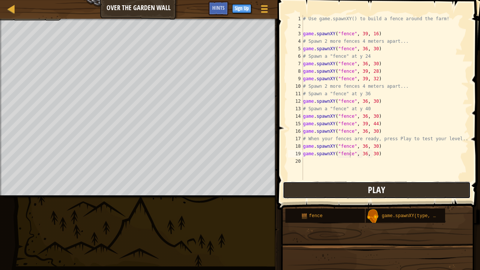
click at [305, 189] on button "Play" at bounding box center [377, 190] width 188 height 17
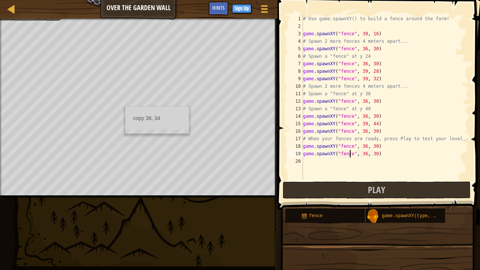
click at [125, 107] on div "copy 36, 34" at bounding box center [157, 120] width 64 height 27
click at [303, 164] on div "# Use game.spawnXY() to build a fence around the farm! game . spawnXY ( "fence"…" at bounding box center [385, 105] width 167 height 180
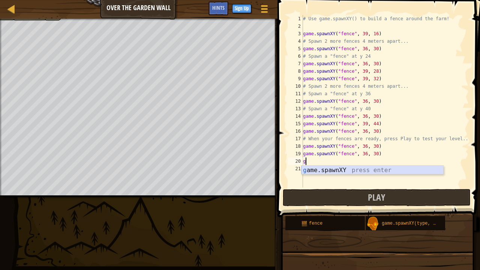
click at [327, 170] on div "g ame.spawnXY press enter" at bounding box center [373, 179] width 142 height 27
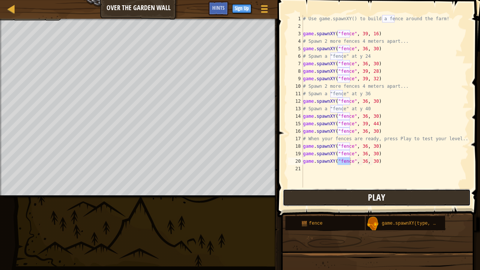
click at [325, 197] on button "Play" at bounding box center [377, 197] width 188 height 17
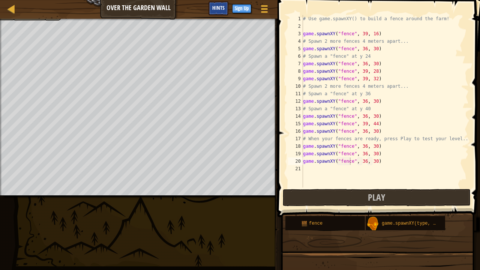
click at [221, 8] on span "Hints" at bounding box center [218, 7] width 12 height 7
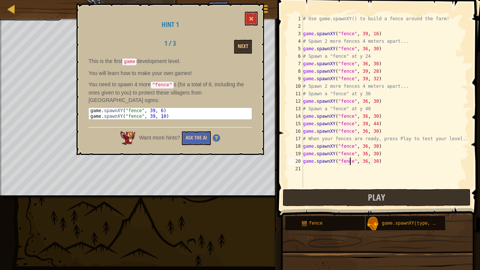
click at [369, 32] on div "# Use game.spawnXY() to build a fence around the farm! game . spawnXY ( "fence"…" at bounding box center [385, 109] width 167 height 188
click at [369, 47] on div "# Use game.spawnXY() to build a fence around the farm! game . spawnXY ( "fence"…" at bounding box center [385, 109] width 167 height 188
click at [362, 50] on div "# Use game.spawnXY() to build a fence around the farm! game . spawnXY ( "fence"…" at bounding box center [385, 109] width 167 height 188
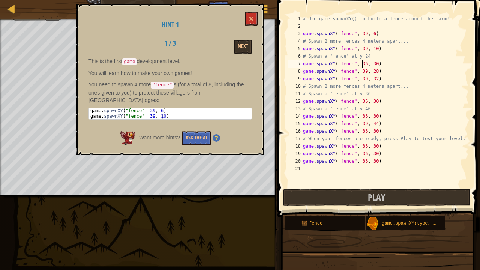
click at [363, 65] on div "# Use game.spawnXY() to build a fence around the farm! game . spawnXY ( "fence"…" at bounding box center [385, 109] width 167 height 188
click at [374, 64] on div "# Use game.spawnXY() to build a fence around the farm! game . spawnXY ( "fence"…" at bounding box center [385, 109] width 167 height 188
click at [372, 64] on div "# Use game.spawnXY() to build a fence around the farm! game . spawnXY ( "fence"…" at bounding box center [385, 109] width 167 height 188
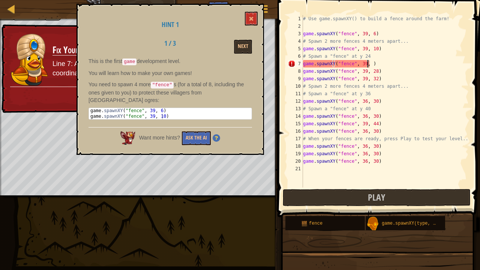
scroll to position [3, 5]
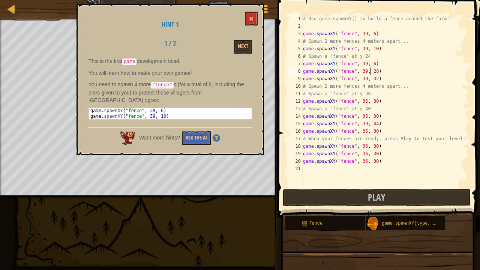
click at [369, 70] on div "# Use game.spawnXY() to build a fence around the farm! game . spawnXY ( "fence"…" at bounding box center [385, 109] width 167 height 188
click at [370, 71] on div "# Use game.spawnXY() to build a fence around the farm! game . spawnXY ( "fence"…" at bounding box center [385, 109] width 167 height 188
click at [371, 100] on div "# Use game.spawnXY() to build a fence around the farm! game . spawnXY ( "fence"…" at bounding box center [385, 109] width 167 height 188
click at [362, 102] on div "# Use game.spawnXY() to build a fence around the farm! game . spawnXY ( "fence"…" at bounding box center [385, 109] width 167 height 188
click at [372, 78] on div "# Use game.spawnXY() to build a fence around the farm! game . spawnXY ( "fence"…" at bounding box center [385, 109] width 167 height 188
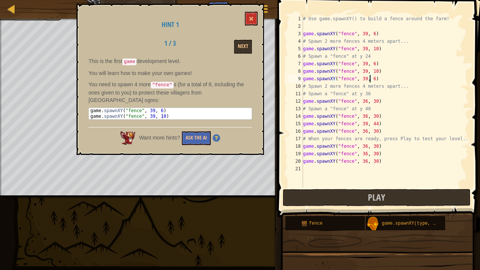
click at [371, 101] on div "# Use game.spawnXY() to build a fence around the farm! game . spawnXY ( "fence"…" at bounding box center [385, 109] width 167 height 188
click at [371, 99] on div "# Use game.spawnXY() to build a fence around the farm! game . spawnXY ( "fence"…" at bounding box center [385, 109] width 167 height 188
click at [369, 115] on div "# Use game.spawnXY() to build a fence around the farm! game . spawnXY ( "fence"…" at bounding box center [385, 109] width 167 height 188
click at [372, 117] on div "# Use game.spawnXY() to build a fence around the farm! game . spawnXY ( "fence"…" at bounding box center [385, 109] width 167 height 188
type textarea "game.spawnXY("fence", 36, )"
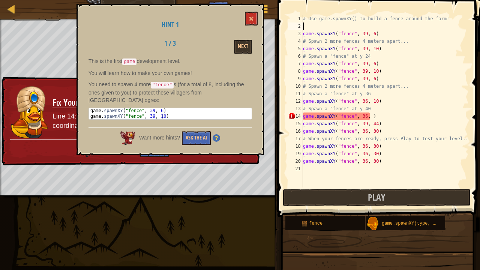
click at [307, 24] on div "# Use game.spawnXY() to build a fence around the farm! game . spawnXY ( "fence"…" at bounding box center [385, 109] width 167 height 188
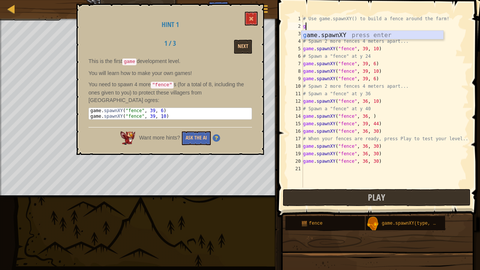
click at [322, 32] on div "g ame.spawnXY press enter" at bounding box center [373, 44] width 142 height 27
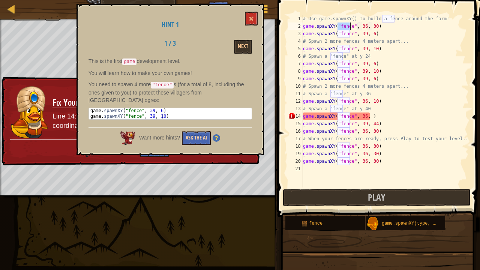
type textarea "game.spawnXY("fence", 36, 30)"
click at [196, 131] on button "Ask the AI" at bounding box center [196, 138] width 29 height 14
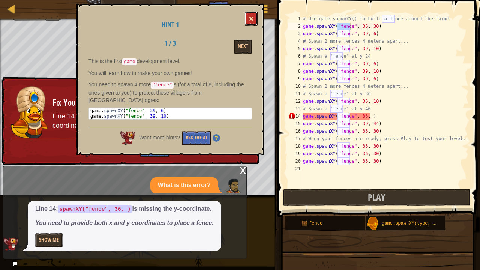
click at [249, 21] on button at bounding box center [251, 19] width 13 height 14
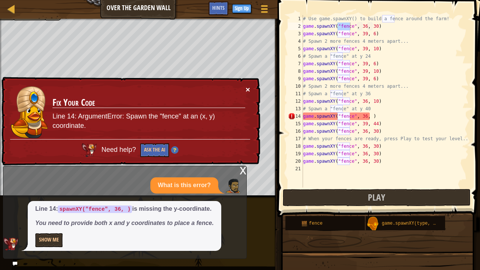
click at [246, 91] on button "×" at bounding box center [247, 88] width 5 height 8
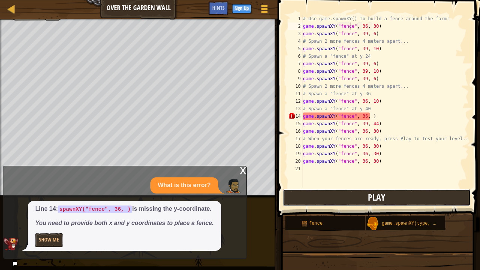
click at [342, 190] on button "Play" at bounding box center [377, 197] width 188 height 17
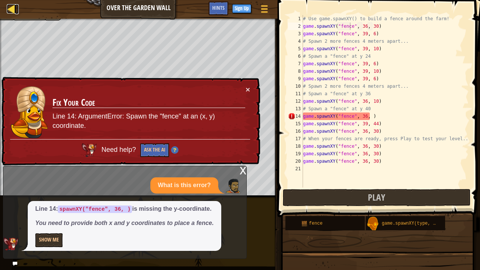
click at [8, 9] on div at bounding box center [11, 8] width 9 height 9
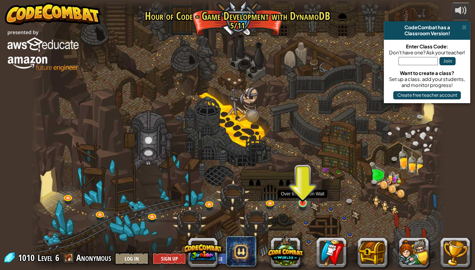
click at [299, 193] on img at bounding box center [302, 191] width 10 height 23
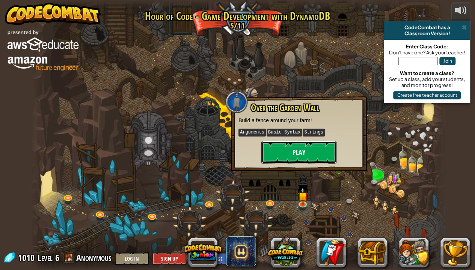
click at [306, 152] on button "Play" at bounding box center [298, 152] width 75 height 23
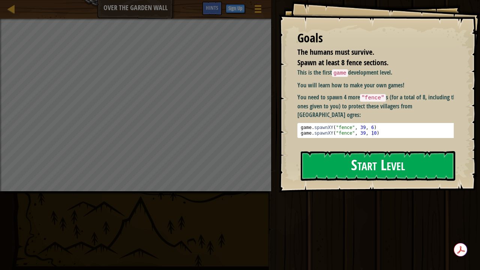
click at [329, 173] on button "Start Level" at bounding box center [378, 166] width 155 height 30
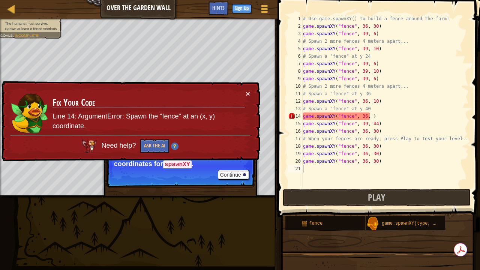
drag, startPoint x: 204, startPoint y: 120, endPoint x: 121, endPoint y: 101, distance: 85.1
click at [145, 94] on td "Fix Your Code Line 14: ArgumentError: Spawn the "fence" at an (x, y) coordinate." at bounding box center [149, 112] width 194 height 45
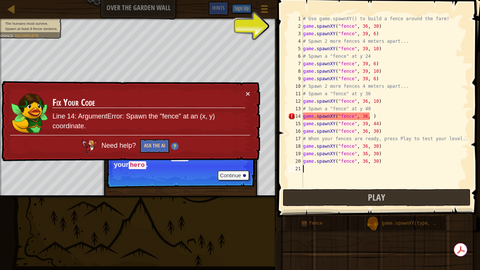
click at [303, 27] on div "2" at bounding box center [295, 27] width 15 height 8
click at [306, 26] on div "# Use game.spawnXY() to build a fence around the farm! game . spawnXY ( "fence"…" at bounding box center [385, 109] width 167 height 188
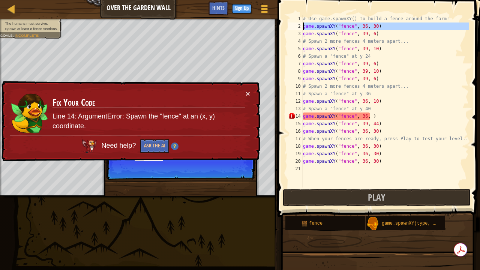
drag, startPoint x: 303, startPoint y: 25, endPoint x: 312, endPoint y: 26, distance: 9.0
click at [312, 26] on div "game.spawnXY("fence", 36, 30) 1 2 3 4 5 6 7 8 9 10 11 12 13 14 15 16 17 18 19 2…" at bounding box center [378, 101] width 182 height 173
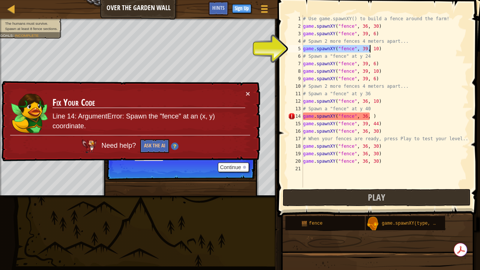
drag, startPoint x: 303, startPoint y: 48, endPoint x: 372, endPoint y: 50, distance: 68.7
click at [372, 50] on div "# Use game.spawnXY() to build a fence around the farm! game . spawnXY ( "fence"…" at bounding box center [385, 109] width 167 height 188
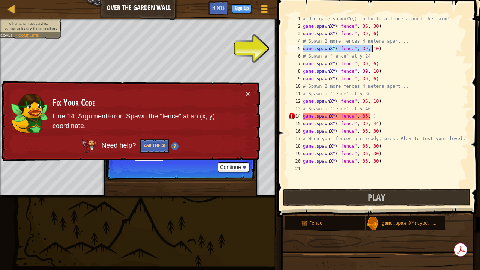
click at [375, 50] on div "# Use game.spawnXY() to build a fence around the farm! game . spawnXY ( "fence"…" at bounding box center [385, 109] width 167 height 188
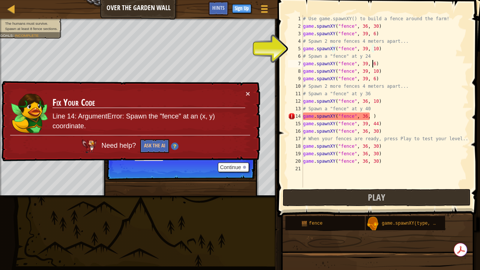
click at [376, 66] on div "# Use game.spawnXY() to build a fence around the farm! game . spawnXY ( "fence"…" at bounding box center [385, 109] width 167 height 188
click at [247, 94] on button "×" at bounding box center [248, 94] width 5 height 8
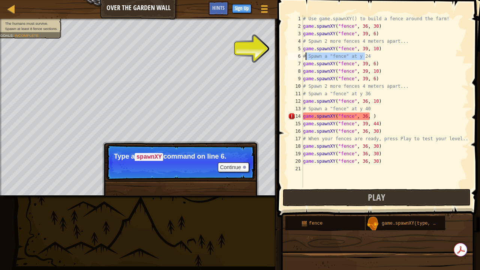
drag, startPoint x: 364, startPoint y: 56, endPoint x: 306, endPoint y: 57, distance: 58.9
click at [306, 57] on div "# Use game.spawnXY() to build a fence around the farm! game . spawnXY ( "fence"…" at bounding box center [385, 109] width 167 height 188
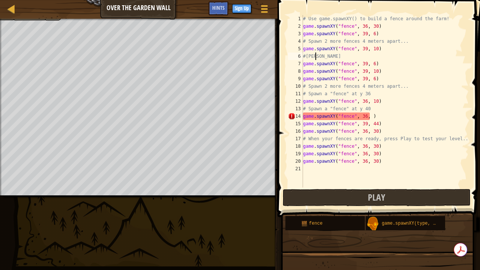
scroll to position [3, 1]
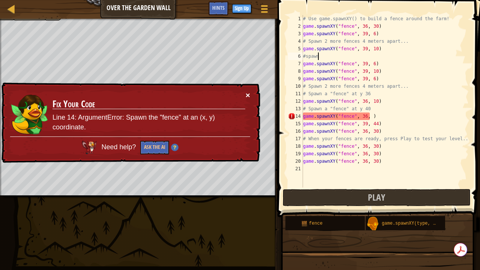
type textarea "#spawn"
click at [248, 92] on button "×" at bounding box center [248, 95] width 5 height 8
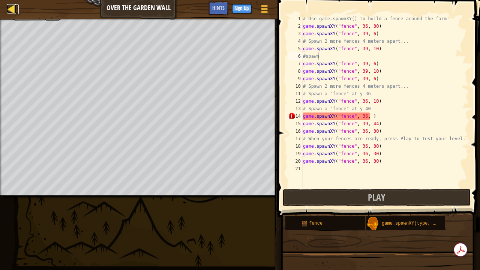
click at [10, 12] on div at bounding box center [11, 8] width 9 height 9
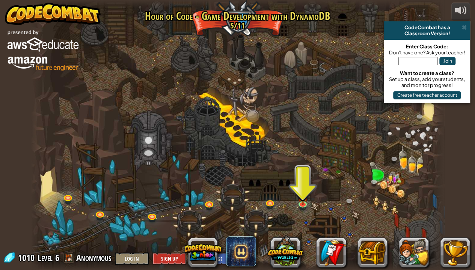
click at [461, 25] on div "CodeCombat has a" at bounding box center [427, 27] width 80 height 6
click at [461, 26] on div "CodeCombat has a" at bounding box center [427, 27] width 80 height 6
click at [463, 27] on span at bounding box center [463, 27] width 5 height 6
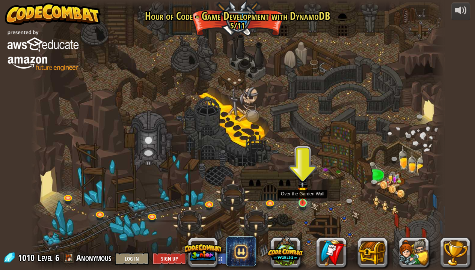
click at [301, 202] on img at bounding box center [302, 191] width 10 height 23
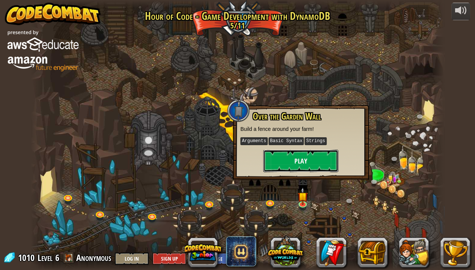
click at [300, 167] on button "Play" at bounding box center [300, 161] width 75 height 23
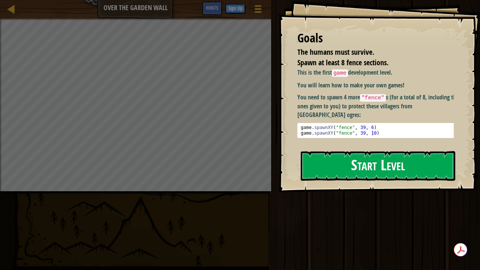
click at [388, 158] on button "Start Level" at bounding box center [378, 166] width 155 height 30
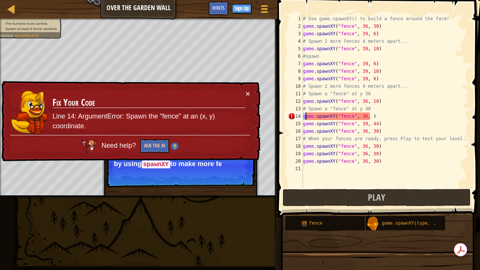
drag, startPoint x: 303, startPoint y: 119, endPoint x: 328, endPoint y: 120, distance: 24.4
click at [326, 120] on div "# Use game.spawnXY() to build a fence around the farm! game . spawnXY ( "fence"…" at bounding box center [385, 109] width 167 height 188
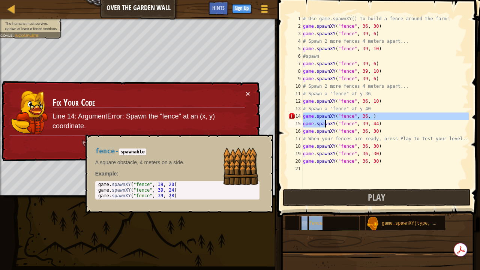
click at [321, 222] on span "fence" at bounding box center [316, 223] width 14 height 5
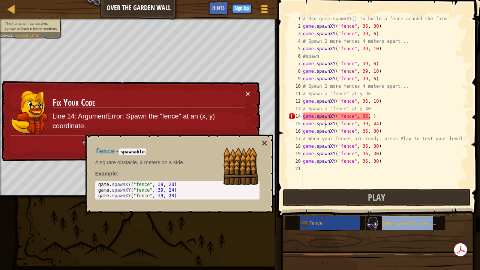
click at [393, 221] on span "game.spawnXY(type, x, y)" at bounding box center [414, 223] width 65 height 5
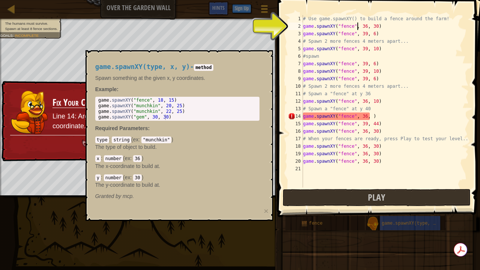
click at [358, 24] on div "# Use game.spawnXY() to build a fence around the farm! game . spawnXY ( "fence"…" at bounding box center [385, 109] width 167 height 188
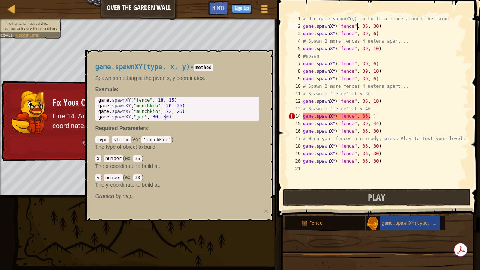
click at [372, 25] on div "# Use game.spawnXY() to build a fence around the farm! game . spawnXY ( "fence"…" at bounding box center [385, 109] width 167 height 188
click at [363, 26] on div "# Use game.spawnXY() to build a fence around the farm! game . spawnXY ( "fence"…" at bounding box center [385, 109] width 167 height 188
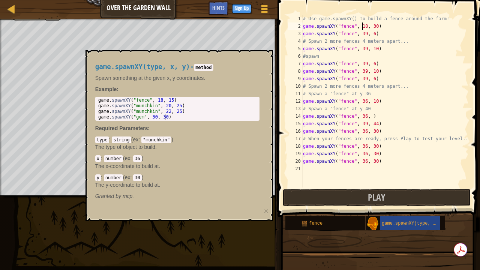
scroll to position [3, 5]
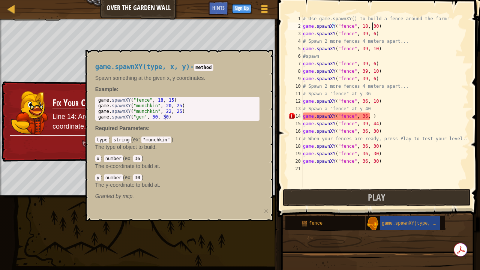
click at [372, 26] on div "# Use game.spawnXY() to build a fence around the farm! game . spawnXY ( "fence"…" at bounding box center [385, 109] width 167 height 188
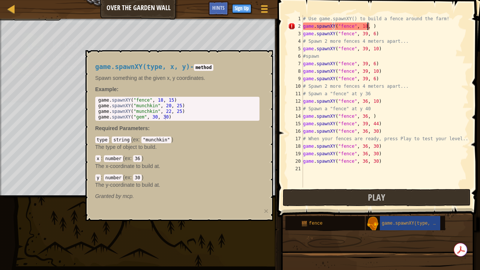
scroll to position [3, 5]
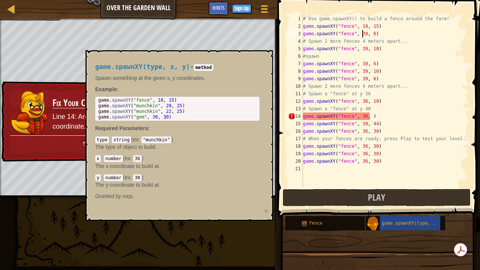
click at [362, 33] on div "# Use game.spawnXY() to build a fence around the farm! game . spawnXY ( "fence"…" at bounding box center [385, 109] width 167 height 188
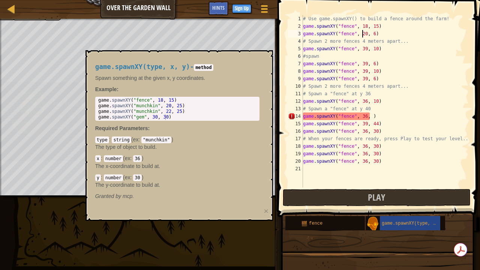
scroll to position [3, 5]
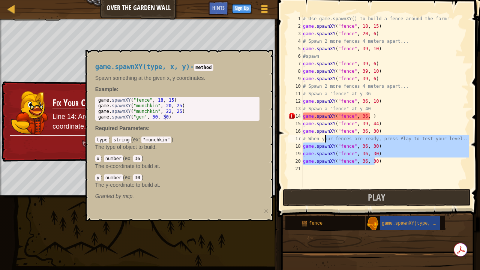
drag, startPoint x: 375, startPoint y: 164, endPoint x: 323, endPoint y: 93, distance: 87.6
click at [323, 110] on div "# Use game.spawnXY() to build a fence around the farm! game . spawnXY ( "fence"…" at bounding box center [385, 109] width 167 height 188
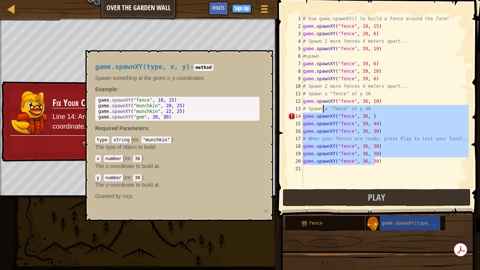
scroll to position [3, 5]
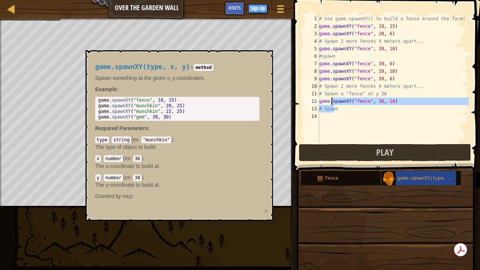
drag, startPoint x: 334, startPoint y: 111, endPoint x: 331, endPoint y: 103, distance: 9.0
click at [331, 103] on div "# Use game.spawnXY() to build a fence around the farm! game . spawnXY ( "fence"…" at bounding box center [393, 86] width 151 height 143
type textarea "game.spawnXY("fence", 36, 10) # Spawn"
click at [333, 146] on button "Play" at bounding box center [385, 152] width 172 height 17
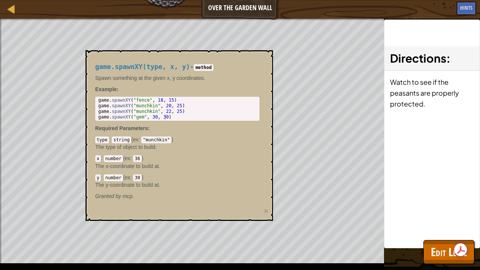
click at [206, 63] on div "game.spawnXY(type, x, y) - method Spawn something at the given x, y coordinates…" at bounding box center [177, 131] width 175 height 151
click at [393, 98] on div "Map Over the Garden Wall Game Menu Done Sign Up Hints 1 ההההההההההההההההההההההה…" at bounding box center [240, 135] width 480 height 270
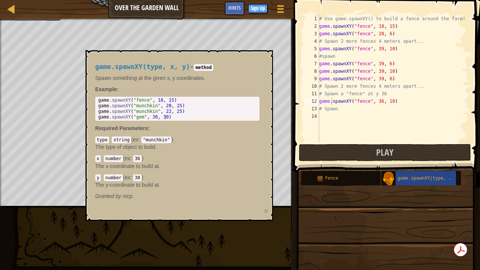
click at [202, 67] on code "method" at bounding box center [203, 67] width 19 height 7
drag, startPoint x: 205, startPoint y: 67, endPoint x: 99, endPoint y: 50, distance: 107.5
click at [95, 51] on div "game.spawnXY(type, x, y) - method Spawn something at the given x, y coordinates…" at bounding box center [180, 135] width 188 height 171
click at [11, 11] on div at bounding box center [11, 8] width 9 height 9
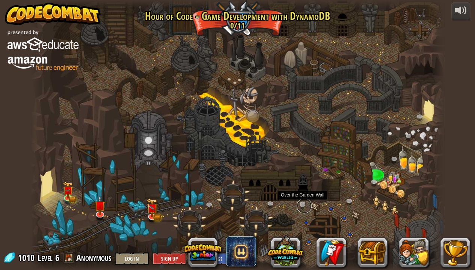
click at [304, 205] on link at bounding box center [304, 206] width 15 height 15
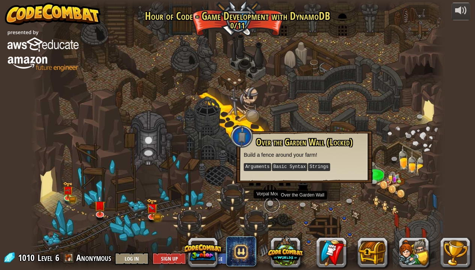
click at [271, 200] on link at bounding box center [271, 204] width 15 height 15
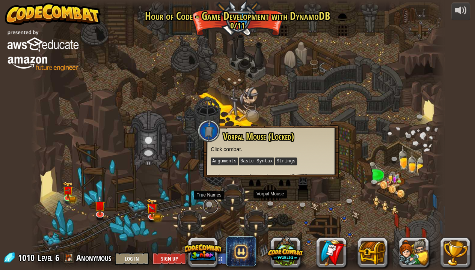
click at [210, 204] on link at bounding box center [210, 206] width 15 height 15
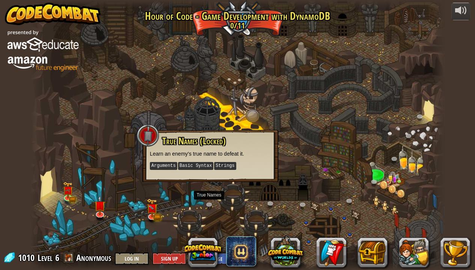
click at [146, 136] on div at bounding box center [148, 135] width 23 height 23
click at [281, 142] on div at bounding box center [238, 135] width 414 height 270
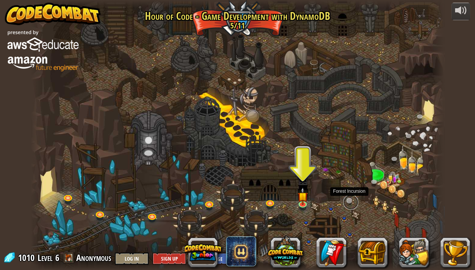
click at [349, 198] on link at bounding box center [350, 202] width 15 height 15
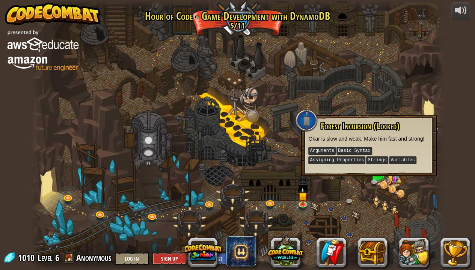
click at [270, 114] on div at bounding box center [238, 135] width 414 height 270
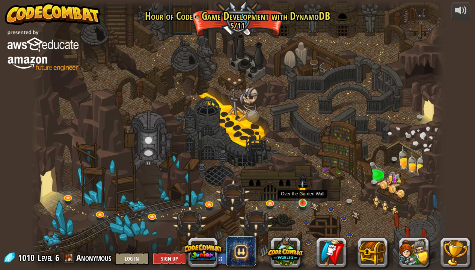
click at [300, 202] on img at bounding box center [302, 191] width 10 height 23
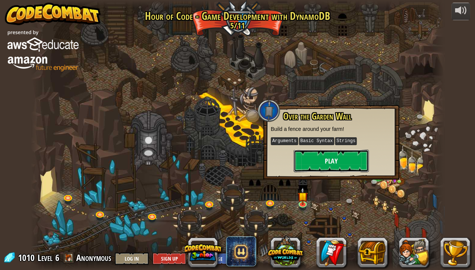
click at [351, 163] on button "Play" at bounding box center [331, 161] width 75 height 23
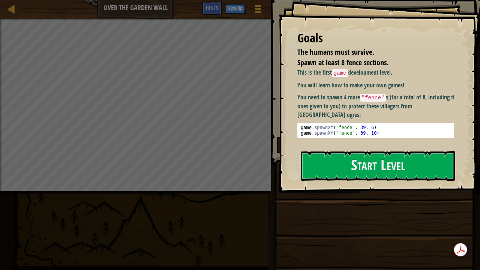
click at [351, 163] on button "Start Level" at bounding box center [378, 166] width 155 height 30
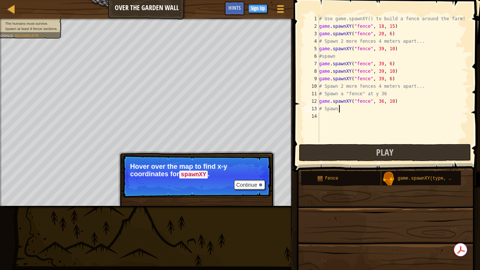
click at [341, 111] on div "# Use game.spawnXY() to build a fence around the farm! game . spawnXY ( "fence"…" at bounding box center [393, 86] width 151 height 143
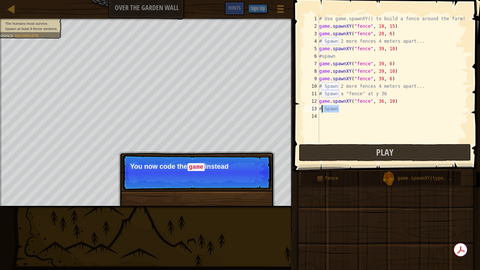
drag, startPoint x: 339, startPoint y: 110, endPoint x: 321, endPoint y: 110, distance: 18.0
click at [321, 110] on div "# Use game.spawnXY() to build a fence around the farm! game . spawnXY ( "fence"…" at bounding box center [393, 86] width 151 height 143
click at [321, 110] on div "# Use game.spawnXY() to build a fence around the farm! game . spawnXY ( "fence"…" at bounding box center [393, 79] width 151 height 128
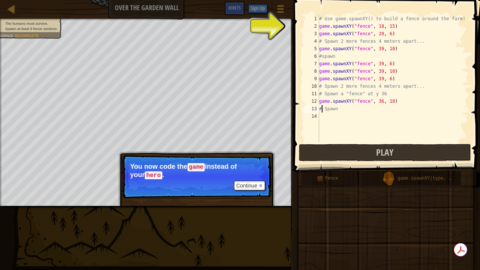
click at [327, 19] on div "# Use game.spawnXY() to build a fence around the farm! game . spawnXY ( "fence"…" at bounding box center [393, 86] width 151 height 143
click at [330, 18] on div "# Use game.spawnXY() to build a fence around the farm! game . spawnXY ( "fence"…" at bounding box center [393, 86] width 151 height 143
click at [332, 21] on div "# Use game.spawnXY() to build a fence around the farm! game . spawnXY ( "fence"…" at bounding box center [393, 86] width 151 height 143
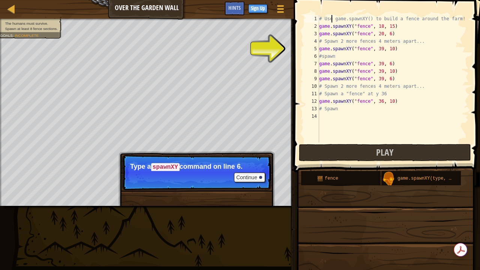
click at [337, 59] on div "# Use game.spawnXY() to build a fence around the farm! game . spawnXY ( "fence"…" at bounding box center [393, 86] width 151 height 143
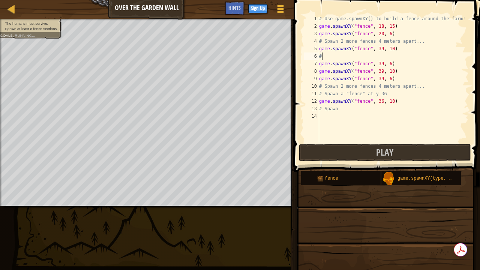
type textarea "#"
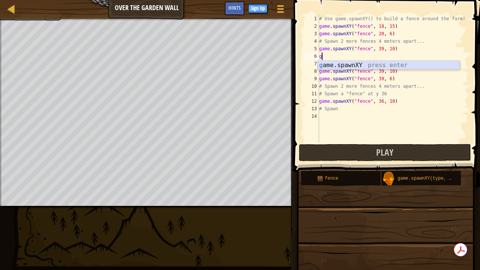
click at [354, 61] on div "g ame.spawnXY press enter" at bounding box center [389, 74] width 142 height 27
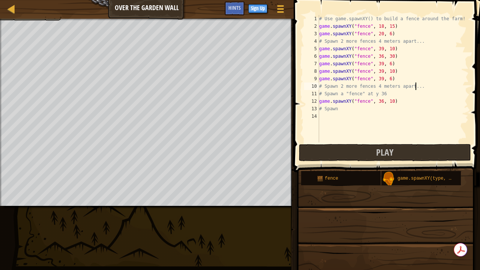
click at [414, 88] on div "# Use game.spawnXY() to build a fence around the farm! game . spawnXY ( "fence"…" at bounding box center [393, 86] width 151 height 143
click at [449, 12] on span at bounding box center [388, 75] width 193 height 194
click at [451, 17] on div "# Use game.spawnXY() to build a fence around the farm! game . spawnXY ( "fence"…" at bounding box center [393, 86] width 151 height 143
click at [455, 19] on div "# Use game.spawnXY() to build a fence around the farm! game . spawnXY ( "fence"…" at bounding box center [393, 86] width 151 height 143
type textarea "# Use game.spawnXY() to build a fence around the farm!game.spawnXY("fence", 18,…"
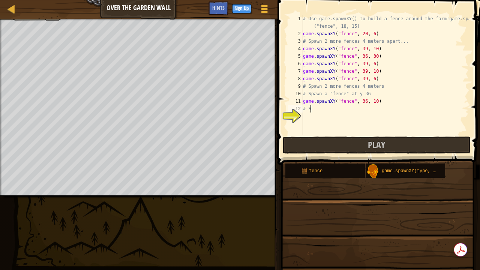
type textarea "#"
click at [305, 119] on div "# Use game.spawnXY() to build a fence around the farm!game.spawnXY ("fence", 18…" at bounding box center [385, 86] width 167 height 143
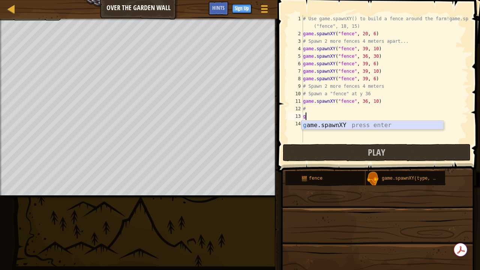
click at [315, 124] on div "g ame.spawnXY press enter" at bounding box center [373, 134] width 142 height 27
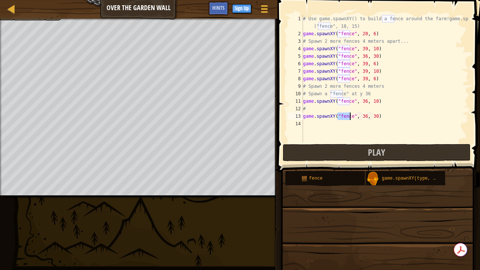
click at [308, 107] on div "# Use game.spawnXY() to build a fence around the farm!game.spawnXY ("fence", 18…" at bounding box center [385, 90] width 167 height 150
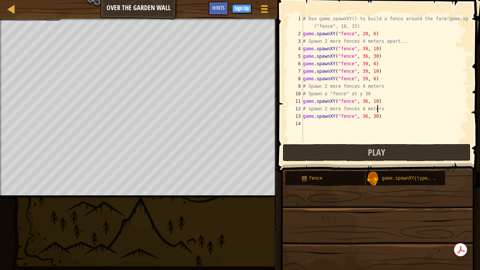
scroll to position [3, 6]
type textarea "# spawn 2 more fences 4 meters"
click at [335, 153] on button "Play" at bounding box center [377, 152] width 188 height 17
click at [303, 125] on div "14" at bounding box center [295, 124] width 15 height 8
click at [306, 125] on div "# Use game.spawnXY() to build a fence around the farm!game.spawnXY ("fence", 18…" at bounding box center [385, 90] width 167 height 150
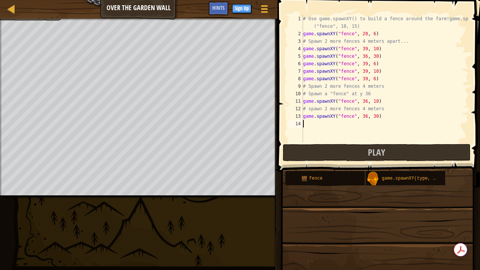
scroll to position [3, 0]
click at [221, 7] on span "Hints" at bounding box center [218, 7] width 12 height 7
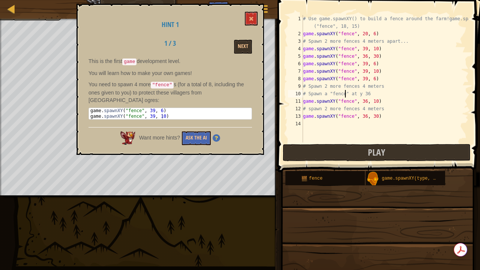
click at [345, 94] on div "# Use game.spawnXY() to build a fence around the farm!game.spawnXY ("fence", 18…" at bounding box center [385, 90] width 167 height 150
click at [345, 93] on div "# Use game.spawnXY() to build a fence around the farm!game.spawnXY ("fence", 18…" at bounding box center [385, 90] width 167 height 150
type textarea "# Spawn 2 more fences 4mters"
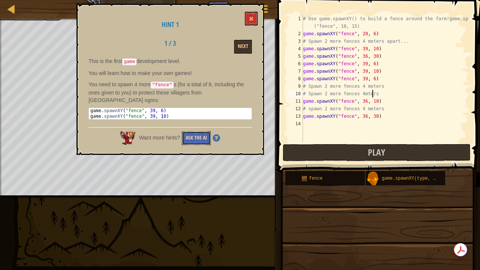
click at [185, 131] on button "Ask the AI" at bounding box center [196, 138] width 29 height 14
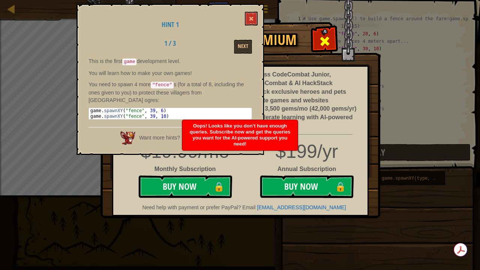
click at [328, 42] on span at bounding box center [325, 41] width 12 height 12
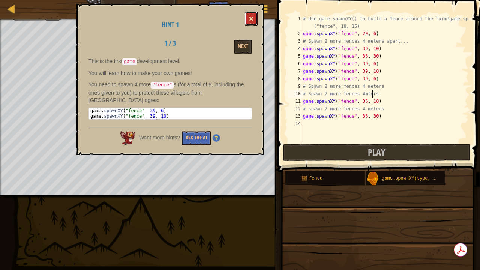
click at [252, 17] on span at bounding box center [251, 18] width 5 height 5
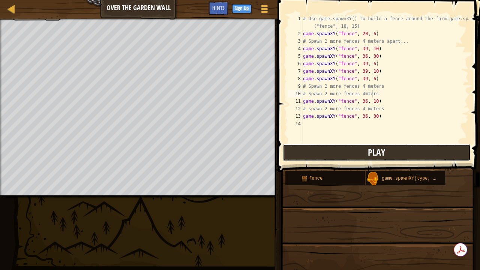
click at [394, 154] on button "Play" at bounding box center [377, 152] width 188 height 17
click at [327, 161] on div "# Spawn 2 more fences 4mters 1 2 3 4 5 6 7 8 9 10 11 12 13 14 # Use game.spawnX…" at bounding box center [378, 101] width 205 height 194
click at [325, 157] on button "Play" at bounding box center [377, 152] width 188 height 17
click at [267, 10] on div at bounding box center [264, 8] width 10 height 11
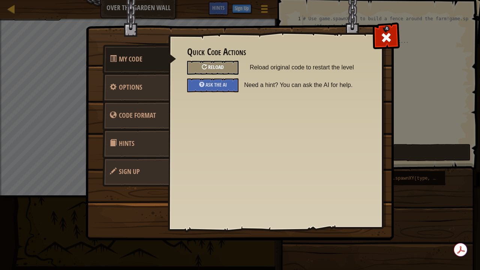
click at [221, 65] on span "Reload" at bounding box center [216, 66] width 16 height 7
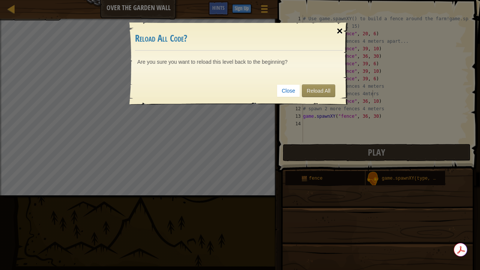
click at [340, 27] on div "×" at bounding box center [339, 31] width 17 height 22
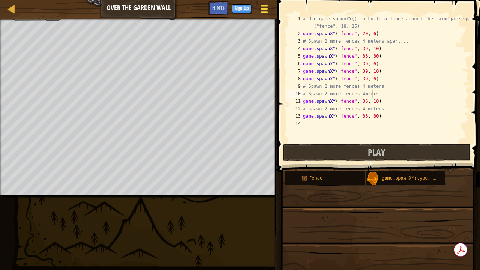
click at [262, 9] on span at bounding box center [264, 9] width 7 height 2
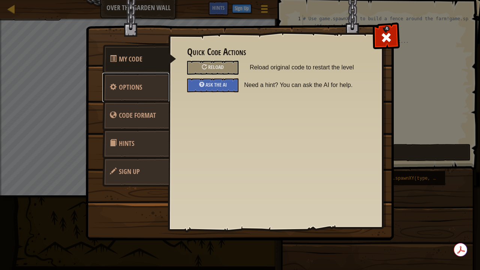
click at [131, 90] on span "Options" at bounding box center [130, 87] width 23 height 9
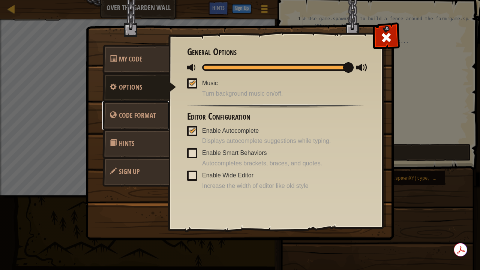
click at [150, 120] on link "Code Format" at bounding box center [135, 115] width 67 height 29
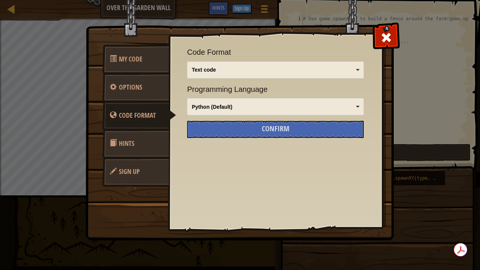
click at [150, 139] on link "Hints" at bounding box center [135, 143] width 67 height 29
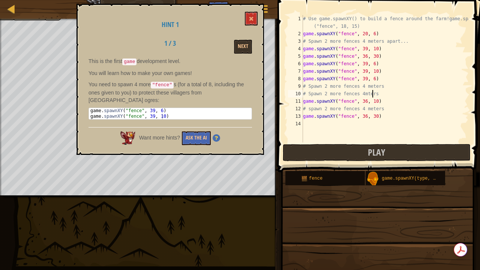
click at [310, 127] on div "# Use game.spawnXY() to build a fence around the farm!game.spawnXY ("fence", 18…" at bounding box center [385, 90] width 167 height 150
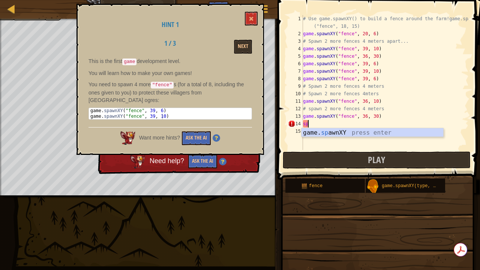
type textarea "s"
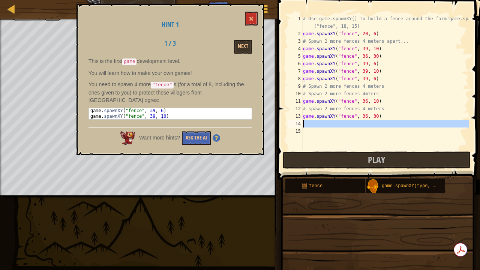
click at [304, 122] on div "1 2 3 4 5 6 7 8 9 10 11 12 13 14 15 # Use game.spawnXY() to build a fence aroun…" at bounding box center [378, 82] width 182 height 135
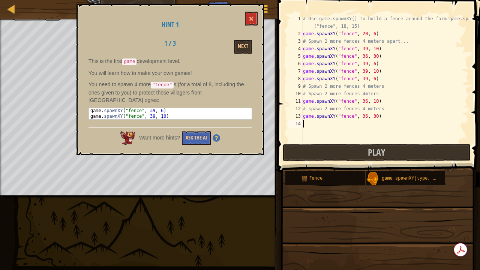
type textarea "game.spawnXY("fence", 36, 30)"
click at [309, 133] on div "# Use game.spawnXY() to build a fence around the farm!game.spawnXY ("fence", 18…" at bounding box center [385, 90] width 167 height 150
type textarea "game.spawnXY("fence", 36, 30)"
click at [300, 124] on div "14" at bounding box center [295, 124] width 15 height 8
click at [293, 153] on button "Play" at bounding box center [377, 152] width 188 height 17
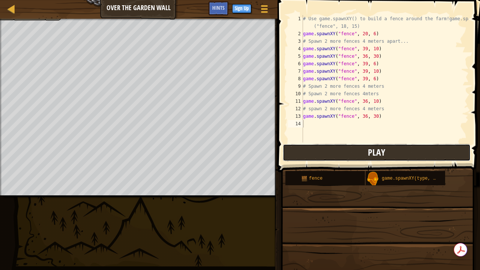
click at [293, 152] on button "Play" at bounding box center [377, 152] width 188 height 17
click at [374, 29] on div "# Use game.spawnXY() to build a fence around the farm!game.spawnXY ("fence", 18…" at bounding box center [385, 90] width 167 height 150
click at [381, 48] on div "# Use game.spawnXY() to build a fence around the farm!game.spawnXY ("fence", 18…" at bounding box center [385, 90] width 167 height 150
click at [374, 47] on div "# Use game.spawnXY() to build a fence around the farm!game.spawnXY ("fence", 18…" at bounding box center [385, 90] width 167 height 150
click at [371, 47] on div "# Use game.spawnXY() to build a fence around the farm!game.spawnXY ("fence", 18…" at bounding box center [385, 90] width 167 height 150
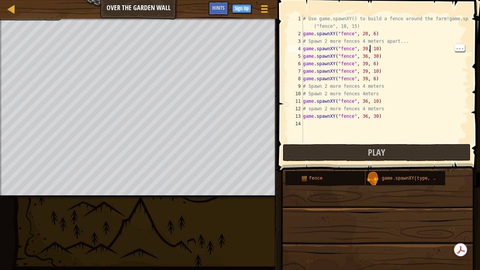
click at [374, 48] on div "# Use game.spawnXY() to build a fence around the farm!game.spawnXY ("fence", 18…" at bounding box center [385, 90] width 167 height 150
click at [371, 47] on div "# Use game.spawnXY() to build a fence around the farm!game.spawnXY ("fence", 18…" at bounding box center [385, 90] width 167 height 150
click at [374, 47] on div "# Use game.spawnXY() to build a fence around the farm!game.spawnXY ("fence", 18…" at bounding box center [385, 90] width 167 height 150
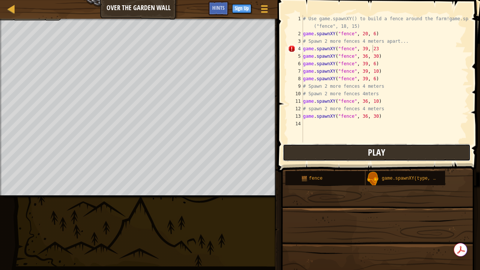
click at [304, 148] on button "Play" at bounding box center [377, 152] width 188 height 17
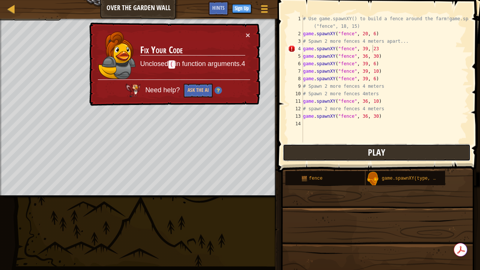
click at [310, 152] on button "Play" at bounding box center [377, 152] width 188 height 17
click at [372, 50] on div "# Use game.spawnXY() to build a fence around the farm!game.spawnXY ("fence", 18…" at bounding box center [385, 90] width 167 height 150
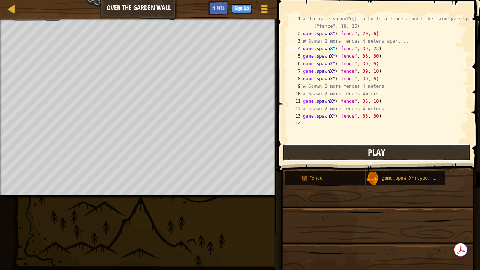
click at [414, 150] on button "Play" at bounding box center [377, 152] width 188 height 17
click at [372, 47] on div "# Use game.spawnXY() to build a fence around the farm!game.spawnXY ("fence", 18…" at bounding box center [385, 90] width 167 height 150
click at [330, 151] on button "Play" at bounding box center [377, 152] width 188 height 17
click at [322, 147] on button "Play" at bounding box center [377, 152] width 188 height 17
click at [408, 146] on button "Play" at bounding box center [377, 152] width 188 height 17
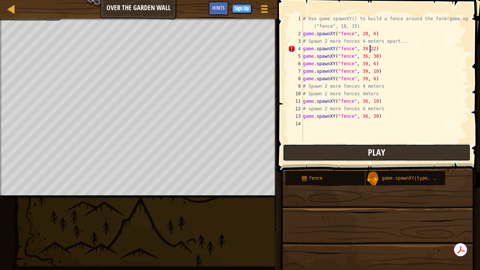
click at [342, 151] on button "Play" at bounding box center [377, 152] width 188 height 17
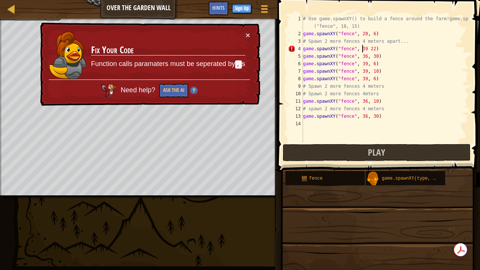
click at [363, 50] on div "# Use game.spawnXY() to build a fence around the farm!game.spawnXY ("fence", 18…" at bounding box center [385, 90] width 167 height 150
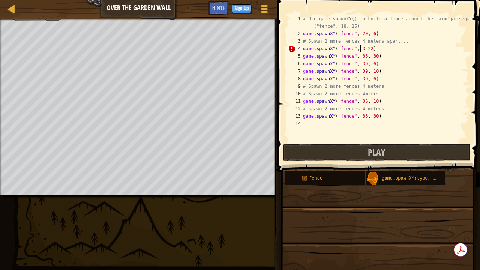
scroll to position [3, 5]
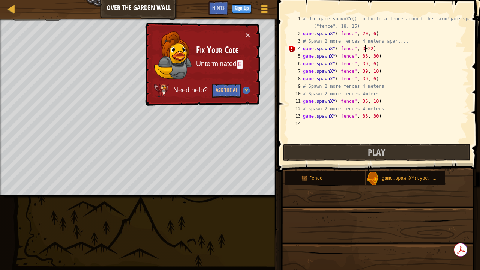
click at [364, 48] on div "# Use game.spawnXY() to build a fence around the farm!game.spawnXY ("fence", 18…" at bounding box center [385, 90] width 167 height 150
click at [363, 48] on div "# Use game.spawnXY() to build a fence around the farm!game.spawnXY ("fence", 18…" at bounding box center [385, 90] width 167 height 150
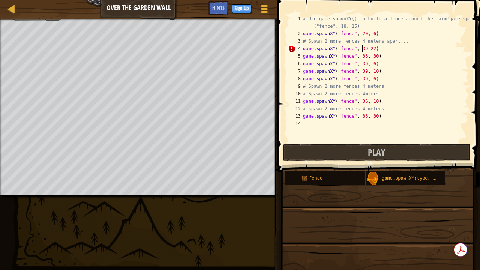
click at [371, 46] on div "# Use game.spawnXY() to build a fence around the farm!game.spawnXY ("fence", 18…" at bounding box center [385, 90] width 167 height 150
click at [361, 47] on div "# Use game.spawnXY() to build a fence around the farm!game.spawnXY ("fence", 18…" at bounding box center [385, 90] width 167 height 150
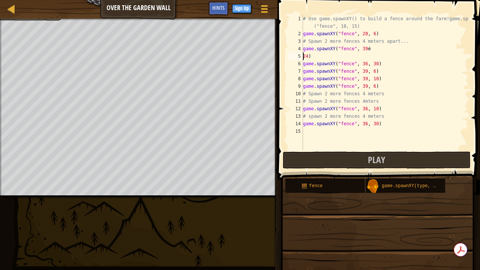
scroll to position [3, 0]
click at [367, 50] on div "# Use game.spawnXY() to build a fence around the farm!game.spawnXY ("fence", 18…" at bounding box center [385, 94] width 167 height 158
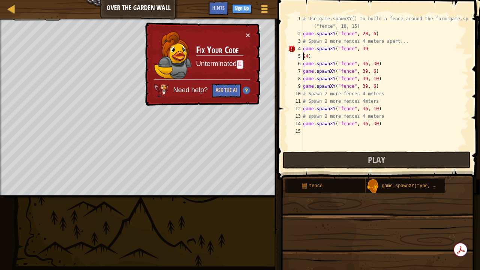
click at [304, 55] on div "# Use game.spawnXY() to build a fence around the farm!game.spawnXY ("fence", 18…" at bounding box center [385, 94] width 167 height 158
click at [314, 55] on div "# Use game.spawnXY() to build a fence around the farm!game.spawnXY ("fence", 18…" at bounding box center [385, 94] width 167 height 158
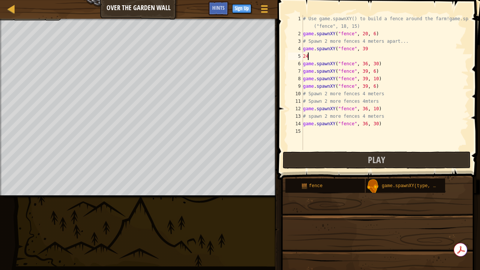
type textarea "2"
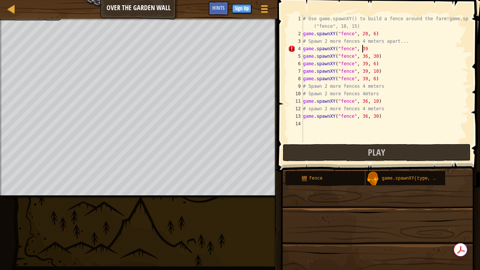
scroll to position [3, 5]
drag, startPoint x: 314, startPoint y: 55, endPoint x: 415, endPoint y: 52, distance: 101.4
click at [415, 52] on div "# Use game.spawnXY() to build a fence around the farm!game.spawnXY ("fence", 18…" at bounding box center [385, 90] width 167 height 150
click at [322, 146] on button "Play" at bounding box center [377, 152] width 188 height 17
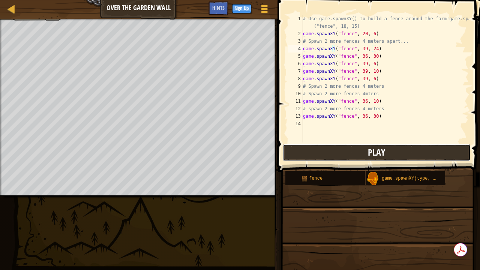
click at [416, 151] on button "Play" at bounding box center [377, 152] width 188 height 17
click at [327, 152] on button "Play" at bounding box center [377, 152] width 188 height 17
click at [319, 151] on button "Play" at bounding box center [377, 152] width 188 height 17
click at [406, 152] on button "Play" at bounding box center [377, 152] width 188 height 17
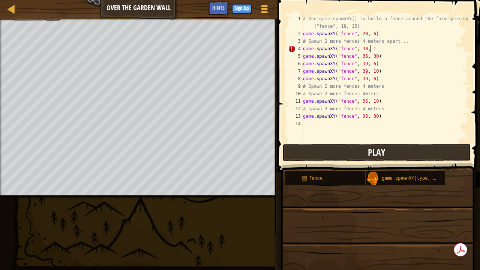
type textarea "game.spawnXY("fence", 30, 18"
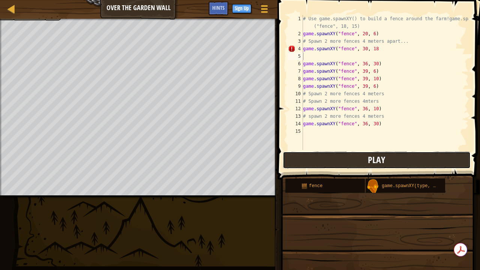
click at [324, 155] on button "Play" at bounding box center [377, 160] width 188 height 17
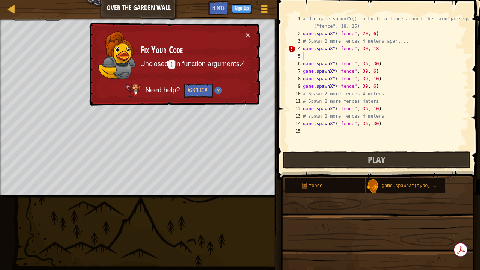
drag, startPoint x: 435, startPoint y: 255, endPoint x: 405, endPoint y: 16, distance: 241.0
click at [406, 164] on div "Hints 1 2 3 4 5 6 7 8 9 10 11 12 13 14 15 # Use game.spawnXY() to build a fence…" at bounding box center [378, 133] width 205 height 267
click at [372, 46] on div "# Use game.spawnXY() to build a fence around the farm!game.spawnXY ("fence", 18…" at bounding box center [385, 94] width 167 height 158
type textarea "game.spawnXY("fence", 30, 18)"
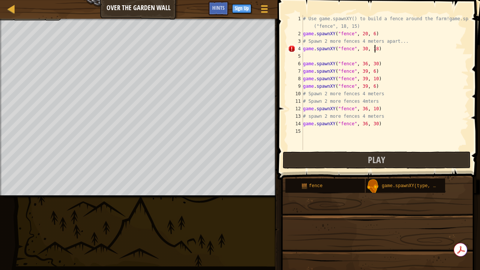
scroll to position [3, 5]
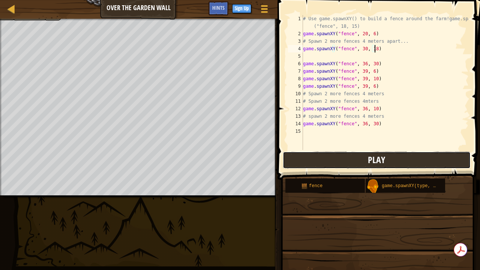
click at [385, 168] on button "Play" at bounding box center [377, 160] width 188 height 17
click at [374, 163] on span "Play" at bounding box center [376, 160] width 17 height 12
click at [162, 202] on div "Map Over the Garden Wall Game Menu Done Sign Up Hints 1 ההההההההההההההההההההההה…" at bounding box center [240, 135] width 480 height 270
click at [312, 56] on div "# Use game.spawnXY() to build a fence around the farm!game.spawnXY ("fence", 18…" at bounding box center [385, 94] width 167 height 158
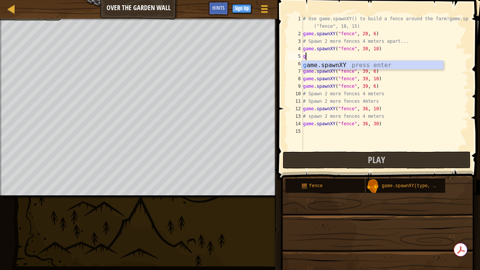
click at [404, 62] on div "g ame.spawnXY press enter" at bounding box center [373, 74] width 142 height 27
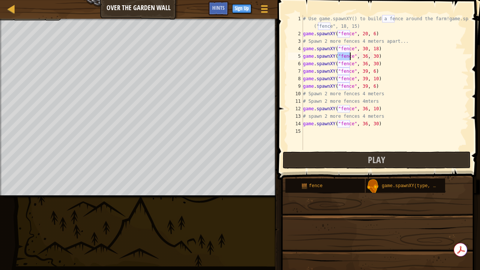
click at [374, 54] on div "# Use game.spawnXY() to build a fence around the farm!game.spawnXY ("fence", 18…" at bounding box center [385, 94] width 167 height 158
click at [372, 57] on div "# Use game.spawnXY() to build a fence around the farm!game.spawnXY ("fence", 18…" at bounding box center [385, 94] width 167 height 158
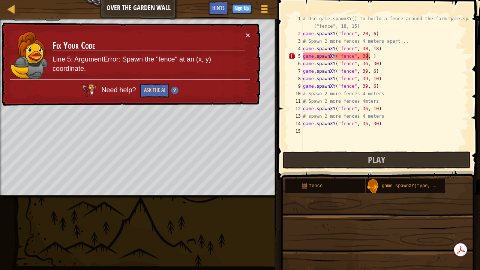
scroll to position [3, 5]
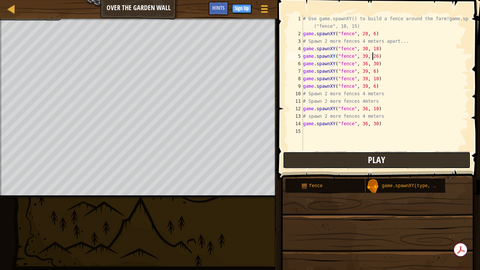
click at [382, 165] on span "Play" at bounding box center [376, 160] width 17 height 12
click at [376, 56] on div "# Use game.spawnXY() to build a fence around the farm!game.spawnXY ("fence", 18…" at bounding box center [385, 94] width 167 height 158
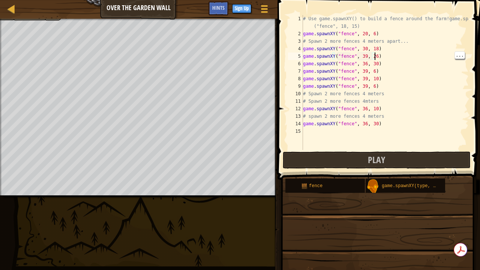
click at [372, 54] on div "# Use game.spawnXY() to build a fence around the farm!game.spawnXY ("fence", 18…" at bounding box center [385, 94] width 167 height 158
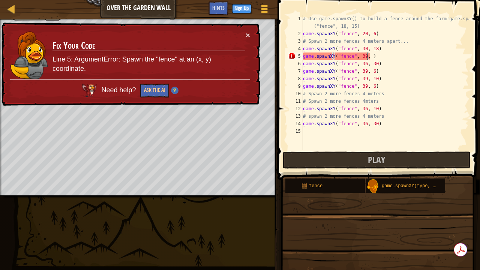
click at [368, 59] on div "# Use game.spawnXY() to build a fence around the farm!game.spawnXY ("fence", 18…" at bounding box center [385, 94] width 167 height 158
click at [363, 54] on div "# Use game.spawnXY() to build a fence around the farm!game.spawnXY ("fence", 18…" at bounding box center [385, 94] width 167 height 158
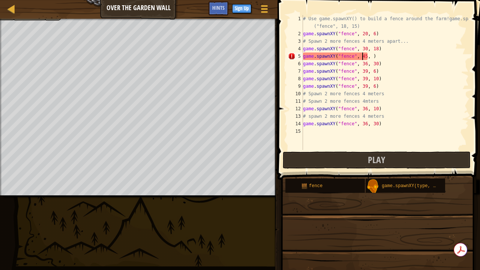
scroll to position [3, 5]
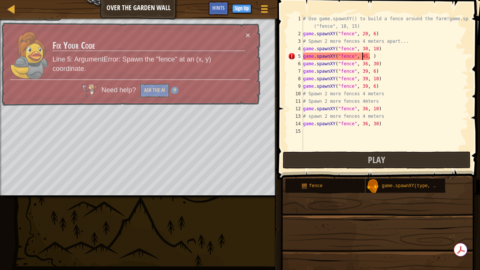
click at [364, 53] on div "# Use game.spawnXY() to build a fence around the farm!game.spawnXY ("fence", 18…" at bounding box center [385, 94] width 167 height 158
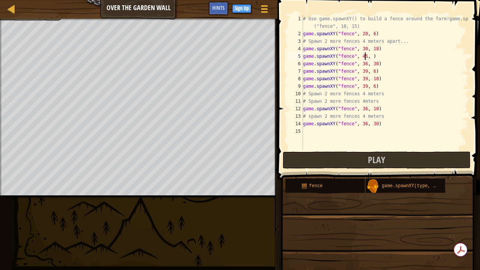
scroll to position [3, 5]
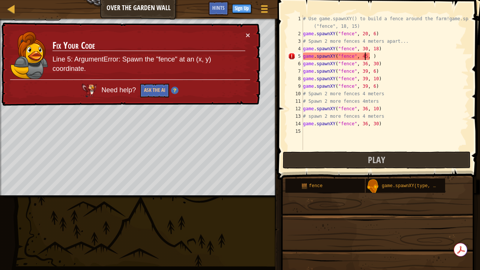
click at [360, 54] on div "# Use game.spawnXY() to build a fence around the farm!game.spawnXY ("fence", 18…" at bounding box center [385, 94] width 167 height 158
click at [362, 53] on div "# Use game.spawnXY() to build a fence around the farm!game.spawnXY ("fence", 18…" at bounding box center [385, 94] width 167 height 158
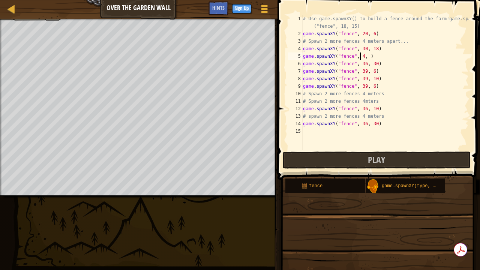
scroll to position [3, 5]
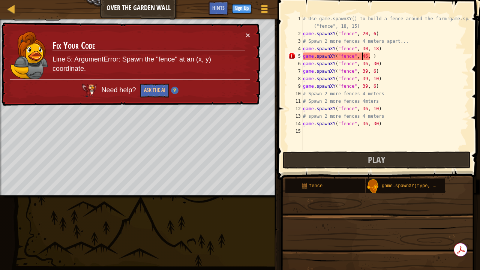
click at [364, 55] on div "# Use game.spawnXY() to build a fence around the farm!game.spawnXY ("fence", 18…" at bounding box center [385, 94] width 167 height 158
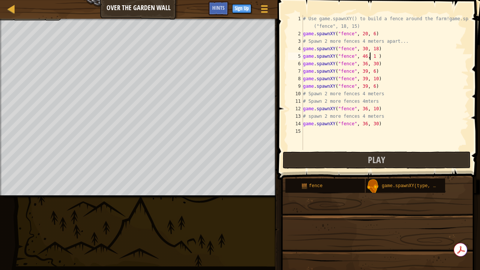
scroll to position [3, 6]
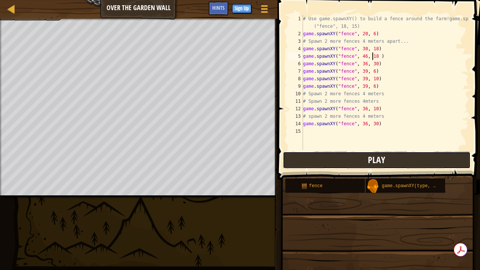
click at [362, 166] on button "Play" at bounding box center [377, 160] width 188 height 17
click at [319, 164] on button "Play" at bounding box center [377, 160] width 188 height 17
click at [361, 56] on div "# Use game.spawnXY() to build a fence around the farm!game.spawnXY ("fence", 18…" at bounding box center [385, 94] width 167 height 158
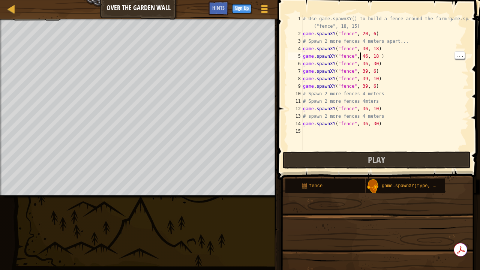
click at [364, 55] on div "# Use game.spawnXY() to build a fence around the farm!game.spawnXY ("fence", 18…" at bounding box center [385, 94] width 167 height 158
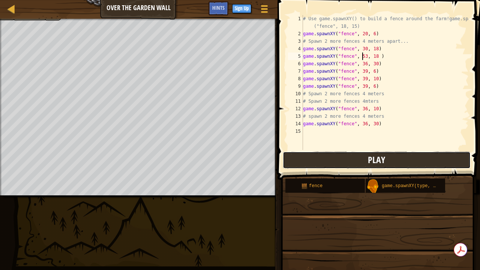
click at [385, 159] on span "Play" at bounding box center [376, 160] width 17 height 12
click at [295, 159] on button "Play" at bounding box center [377, 160] width 188 height 17
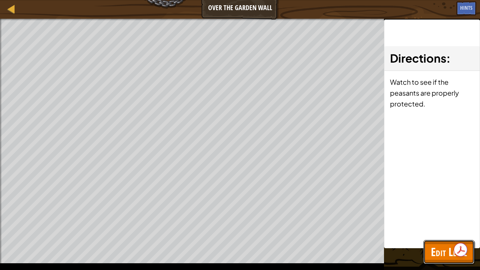
click at [440, 222] on span "Edit Level" at bounding box center [449, 251] width 36 height 15
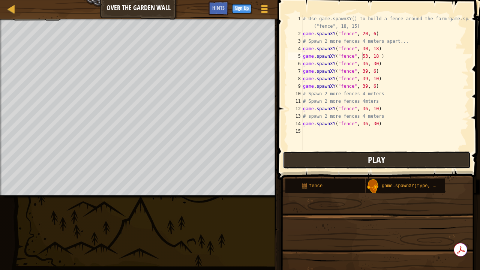
click at [327, 161] on button "Play" at bounding box center [377, 160] width 188 height 17
click at [363, 54] on div "# Use game.spawnXY() to build a fence around the farm!game.spawnXY ("fence", 18…" at bounding box center [385, 94] width 167 height 158
click at [394, 161] on button "Play" at bounding box center [377, 160] width 188 height 17
click at [371, 54] on div "# Use game.spawnXY() to build a fence around the farm!game.spawnXY ("fence", 18…" at bounding box center [385, 94] width 167 height 158
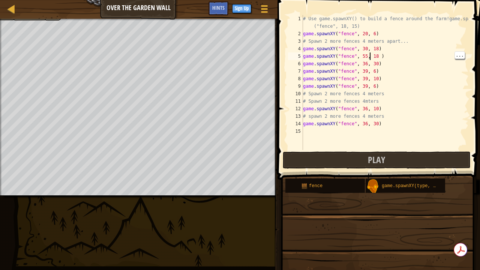
click at [373, 56] on div "# Use game.spawnXY() to build a fence around the farm!game.spawnXY ("fence", 18…" at bounding box center [385, 94] width 167 height 158
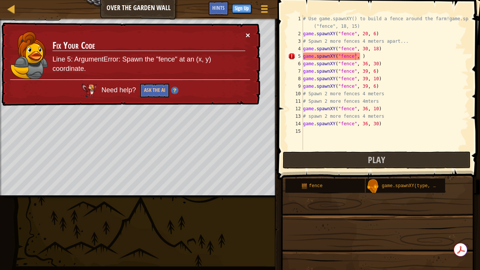
click at [247, 31] on button "×" at bounding box center [248, 34] width 5 height 8
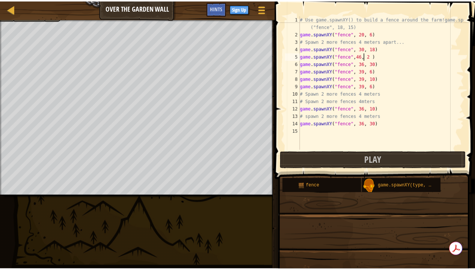
scroll to position [3, 5]
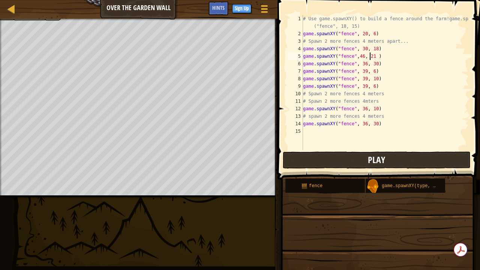
type textarea "game.spawnXY("fence",46, 21 )"
click at [320, 162] on button "Play" at bounding box center [377, 160] width 188 height 17
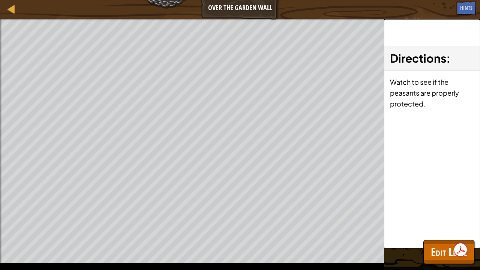
click at [474, 222] on div "The humans must survive. Spawn at least 8 fence sections. Goals : Ran out of ti…" at bounding box center [240, 145] width 480 height 252
click at [106, 215] on div "The humans must survive. Spawn at least 8 fence sections. Goals : Ran out of ti…" at bounding box center [192, 145] width 384 height 252
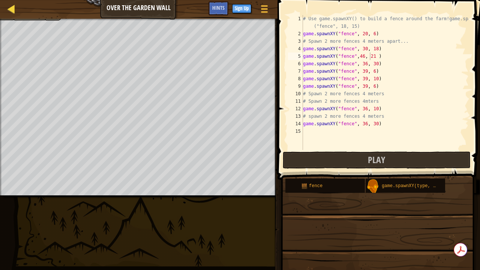
click at [18, 18] on div "Map" at bounding box center [17, 9] width 4 height 19
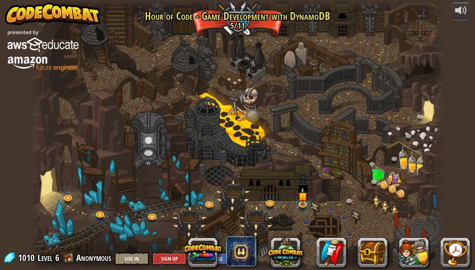
click at [14, 13] on img at bounding box center [53, 14] width 96 height 23
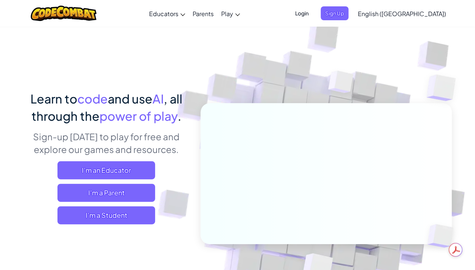
click at [170, 31] on img at bounding box center [320, 165] width 417 height 417
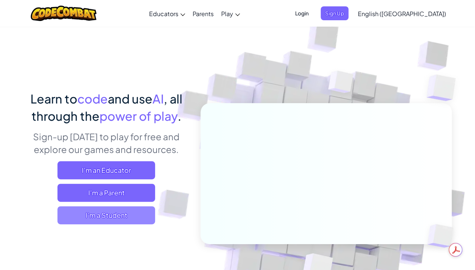
click at [137, 215] on span "I'm a Student" at bounding box center [106, 215] width 98 height 18
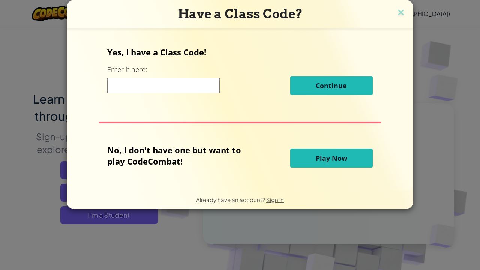
click at [402, 16] on img at bounding box center [401, 13] width 10 height 11
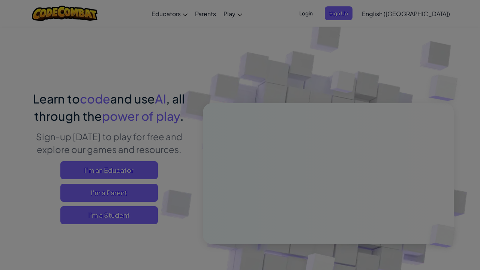
click at [402, 16] on div "Have a Class Code? Yes, I have a Class Code! Enter it here: Continue No, I don'…" at bounding box center [240, 52] width 347 height 209
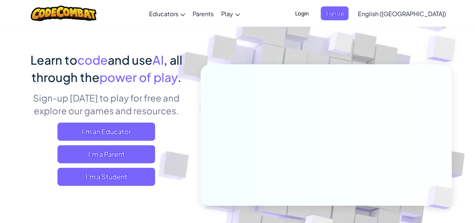
scroll to position [35, 0]
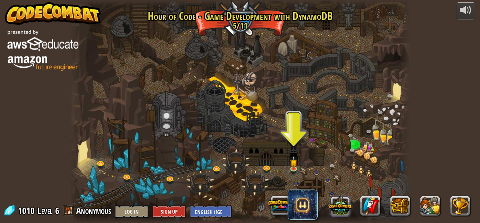
click at [340, 216] on button at bounding box center [340, 204] width 23 height 23
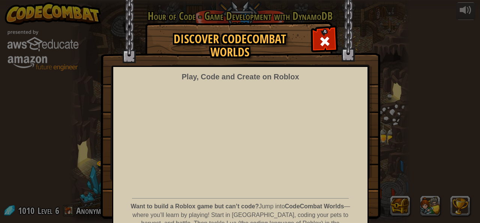
click at [340, 208] on p "Want to build a Roblox game but can’t code? Jump into CodeCombat Worlds — where…" at bounding box center [241, 223] width 222 height 43
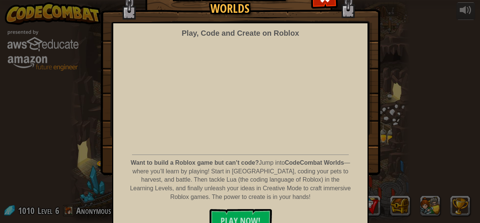
scroll to position [56, 0]
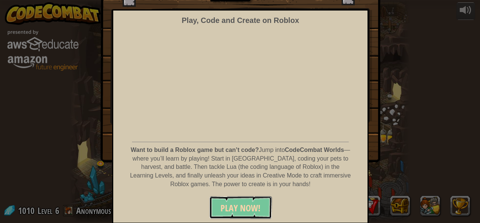
click at [244, 202] on span "PLAY NOW!" at bounding box center [241, 208] width 40 height 12
click at [238, 210] on span "PLAY NOW!" at bounding box center [241, 208] width 40 height 12
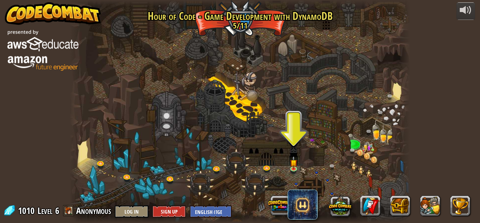
drag, startPoint x: 232, startPoint y: 81, endPoint x: 169, endPoint y: 148, distance: 91.9
click at [228, 80] on div at bounding box center [240, 111] width 340 height 223
click at [296, 167] on img at bounding box center [294, 159] width 8 height 18
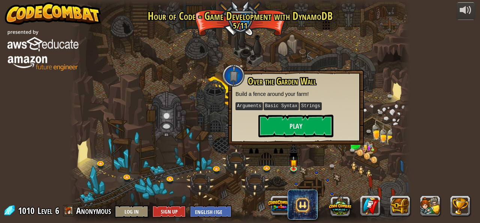
click at [274, 101] on div "Over the Garden Wall Build a fence around your farm! Arguments Basic Syntax Str…" at bounding box center [296, 106] width 121 height 61
drag, startPoint x: 272, startPoint y: 105, endPoint x: 343, endPoint y: 90, distance: 72.4
click at [343, 90] on div "Over the Garden Wall Build a fence around your farm! Arguments Basic Syntax Str…" at bounding box center [296, 106] width 121 height 61
click at [367, 104] on div at bounding box center [240, 111] width 340 height 223
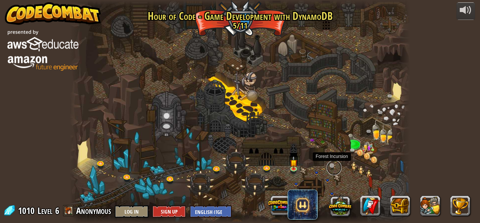
click at [330, 162] on link at bounding box center [334, 167] width 15 height 15
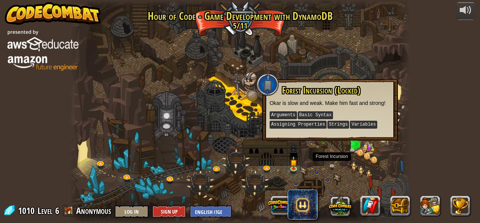
click at [331, 125] on p "Arguments Basic Syntax Assigning Properties Strings Variables" at bounding box center [330, 119] width 121 height 19
click at [348, 139] on div "Forest Incursion (Locked) Okar is slow and weak. Make him fast and strong! Argu…" at bounding box center [330, 110] width 136 height 62
drag, startPoint x: 356, startPoint y: 145, endPoint x: 301, endPoint y: 128, distance: 57.2
click at [301, 128] on div "Game Grove (Locked) Create your own game! Basic Syntax Place game objects Const…" at bounding box center [240, 111] width 340 height 223
